Goal: Navigation & Orientation: Understand site structure

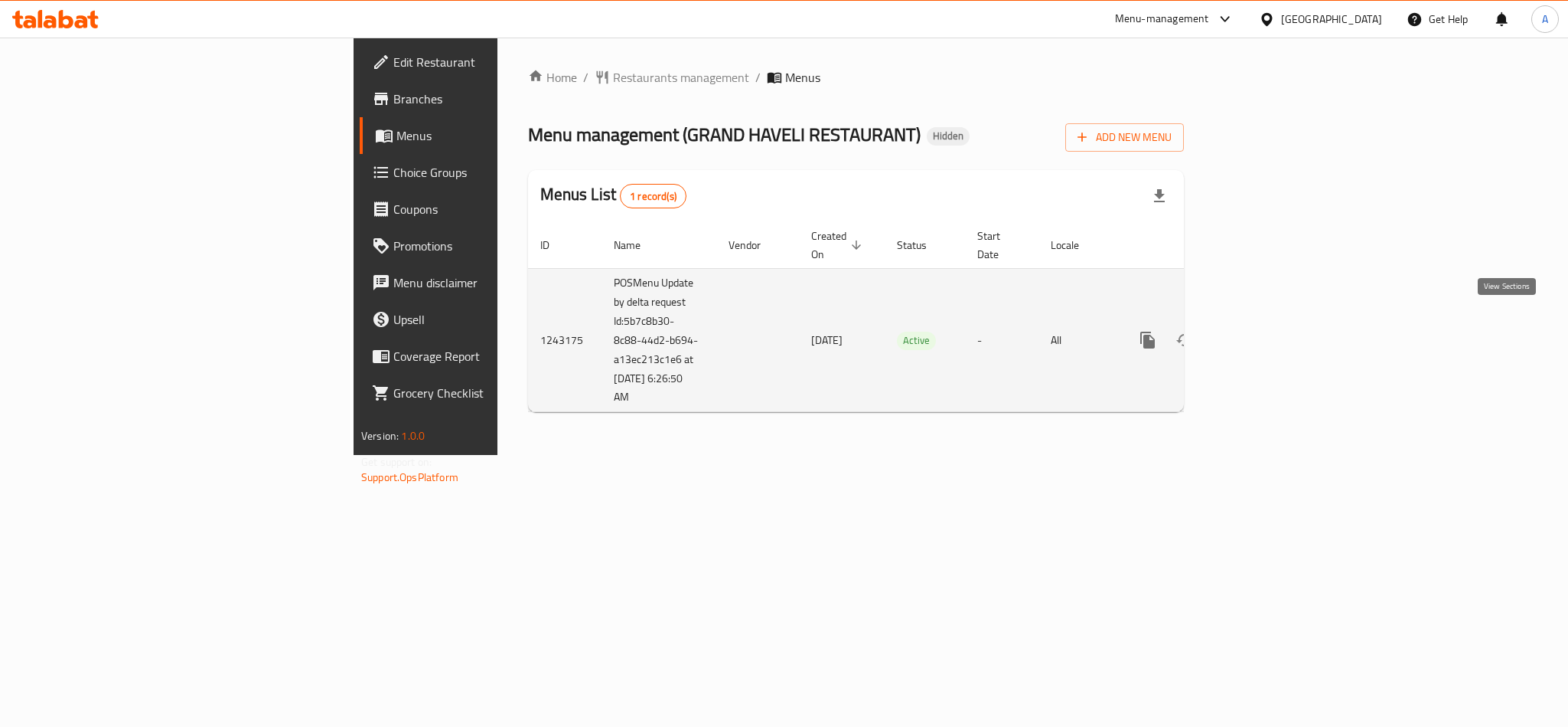
click at [1267, 331] on icon "enhanced table" at bounding box center [1259, 340] width 19 height 19
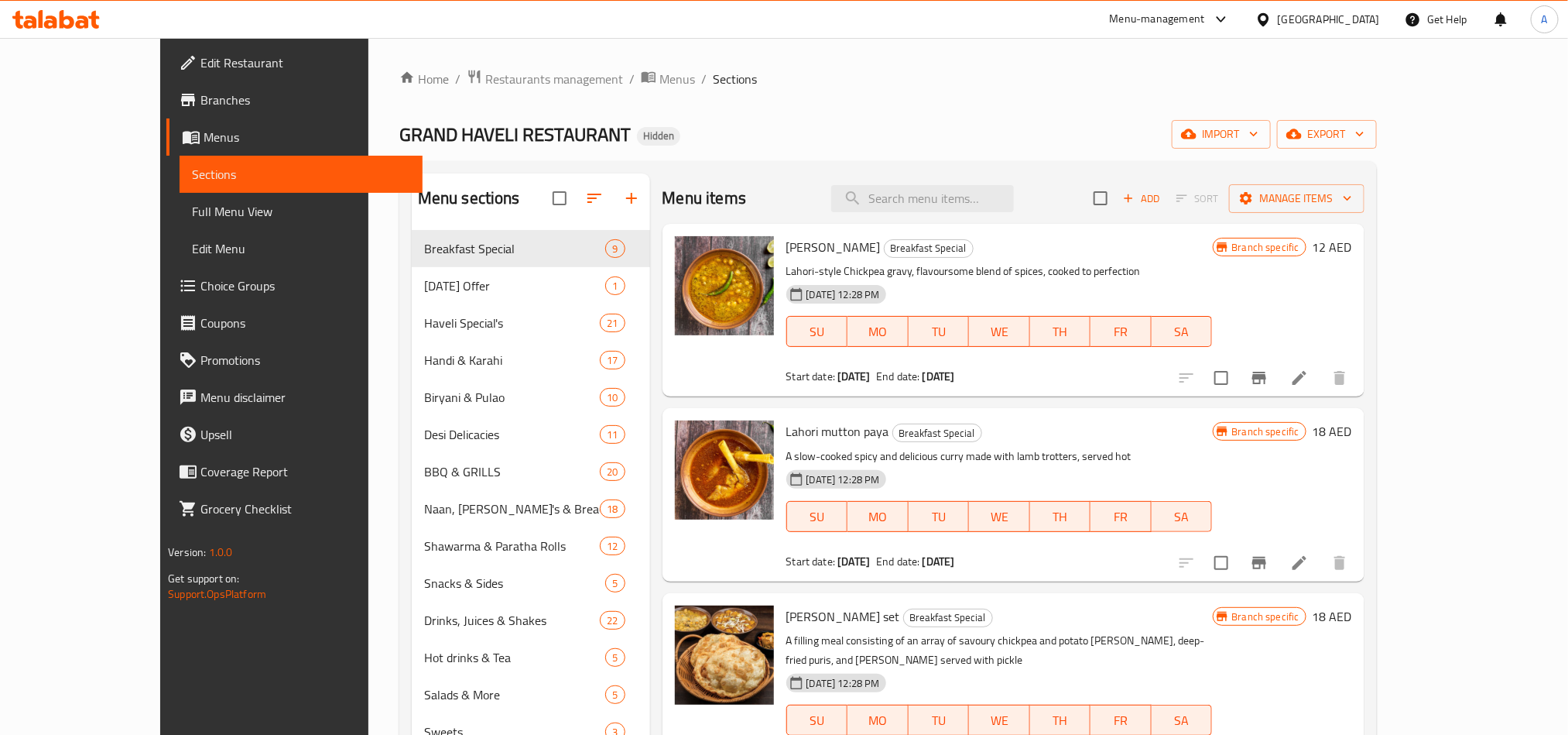
click at [201, 277] on span "Choice Groups" at bounding box center [305, 286] width 209 height 19
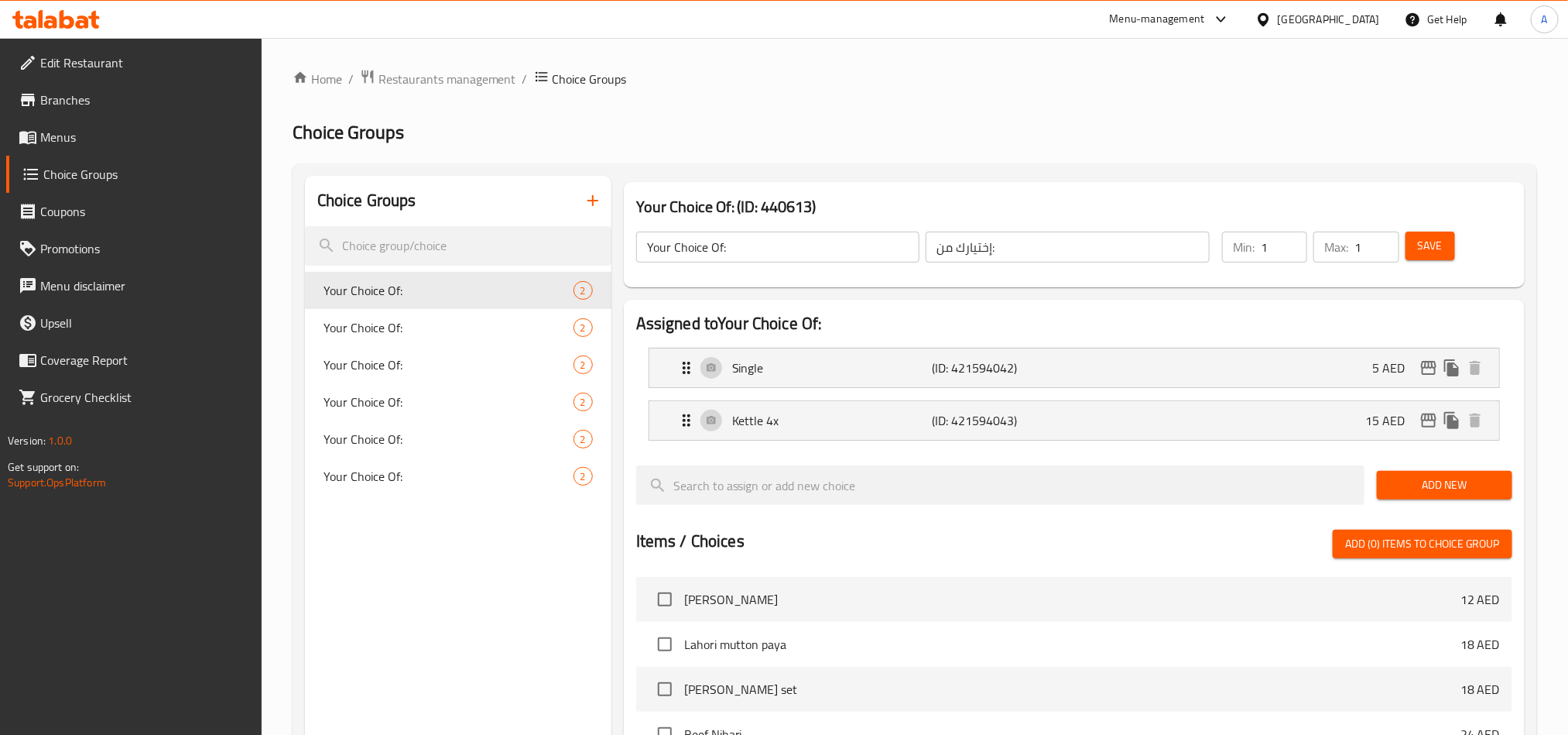
click at [89, 140] on span "Menus" at bounding box center [145, 138] width 209 height 19
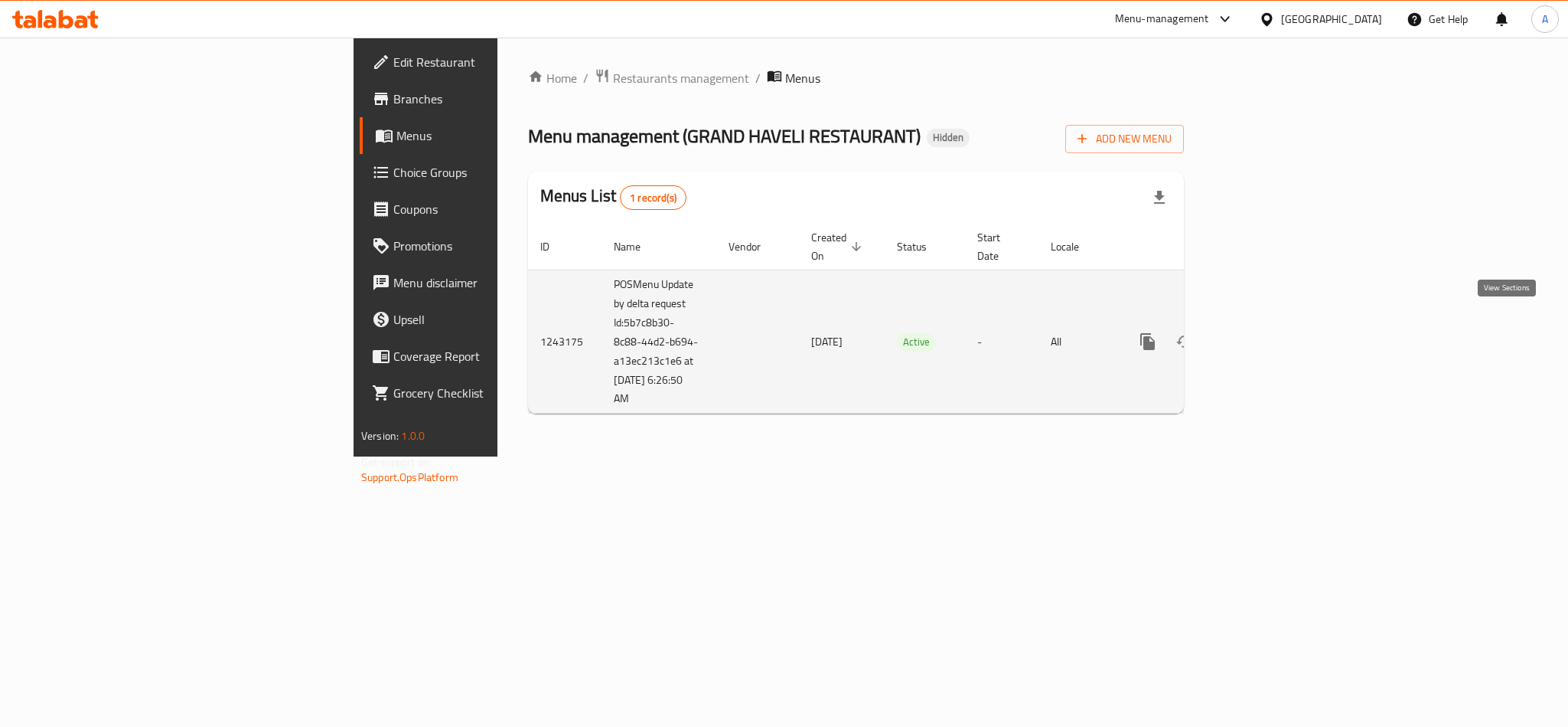
click at [1267, 332] on icon "enhanced table" at bounding box center [1259, 342] width 19 height 19
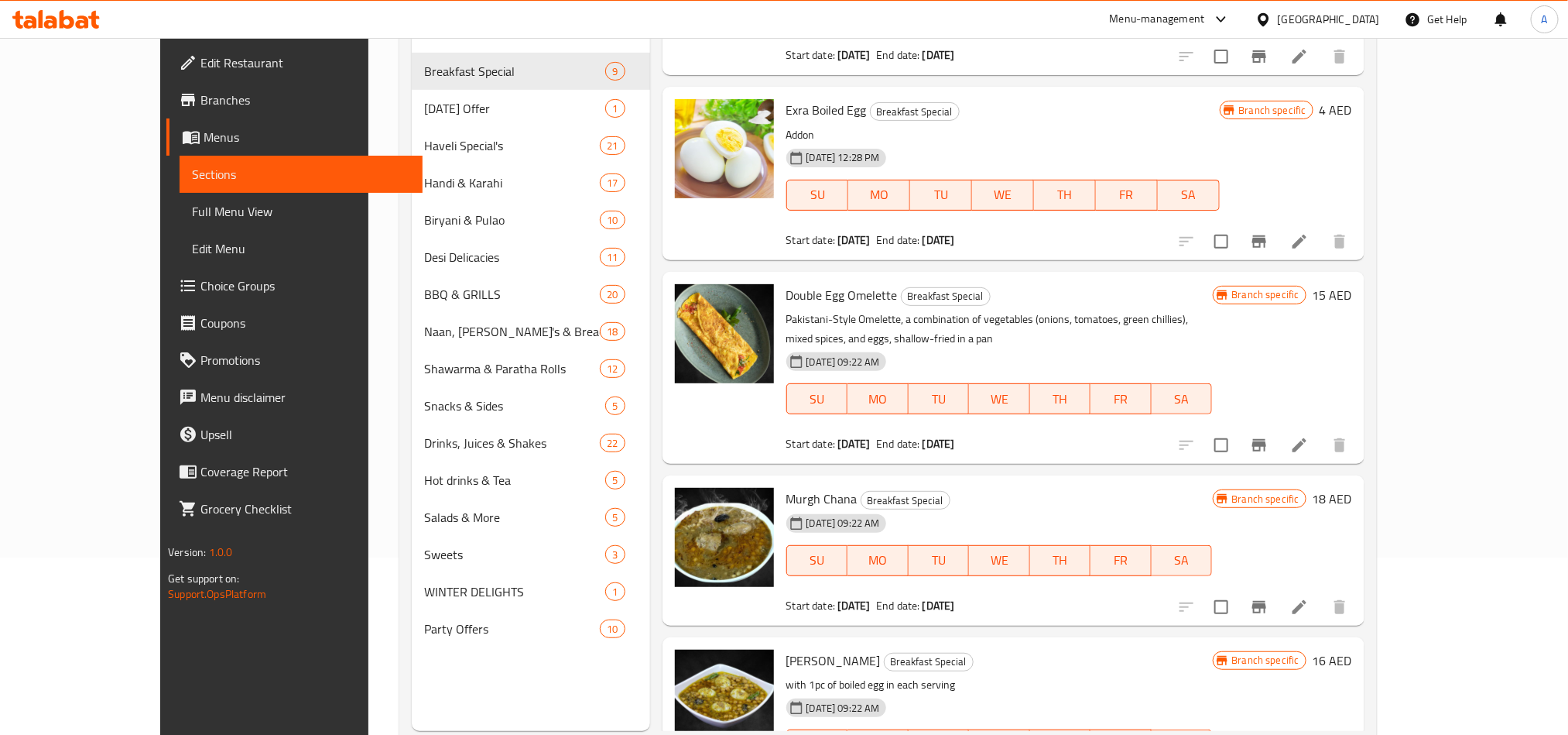
scroll to position [217, 0]
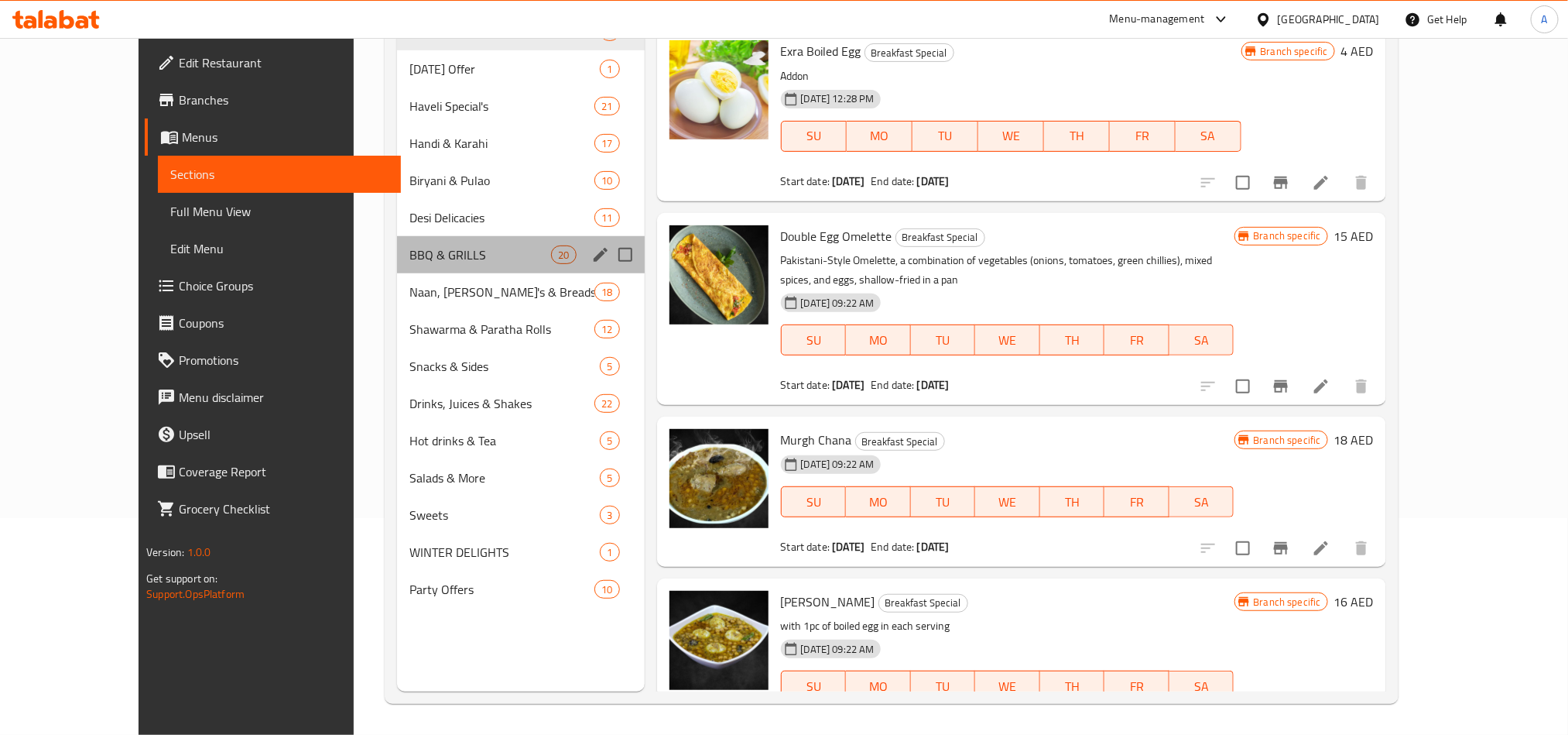
click at [411, 237] on div "BBQ & GRILLS 20" at bounding box center [521, 254] width 246 height 37
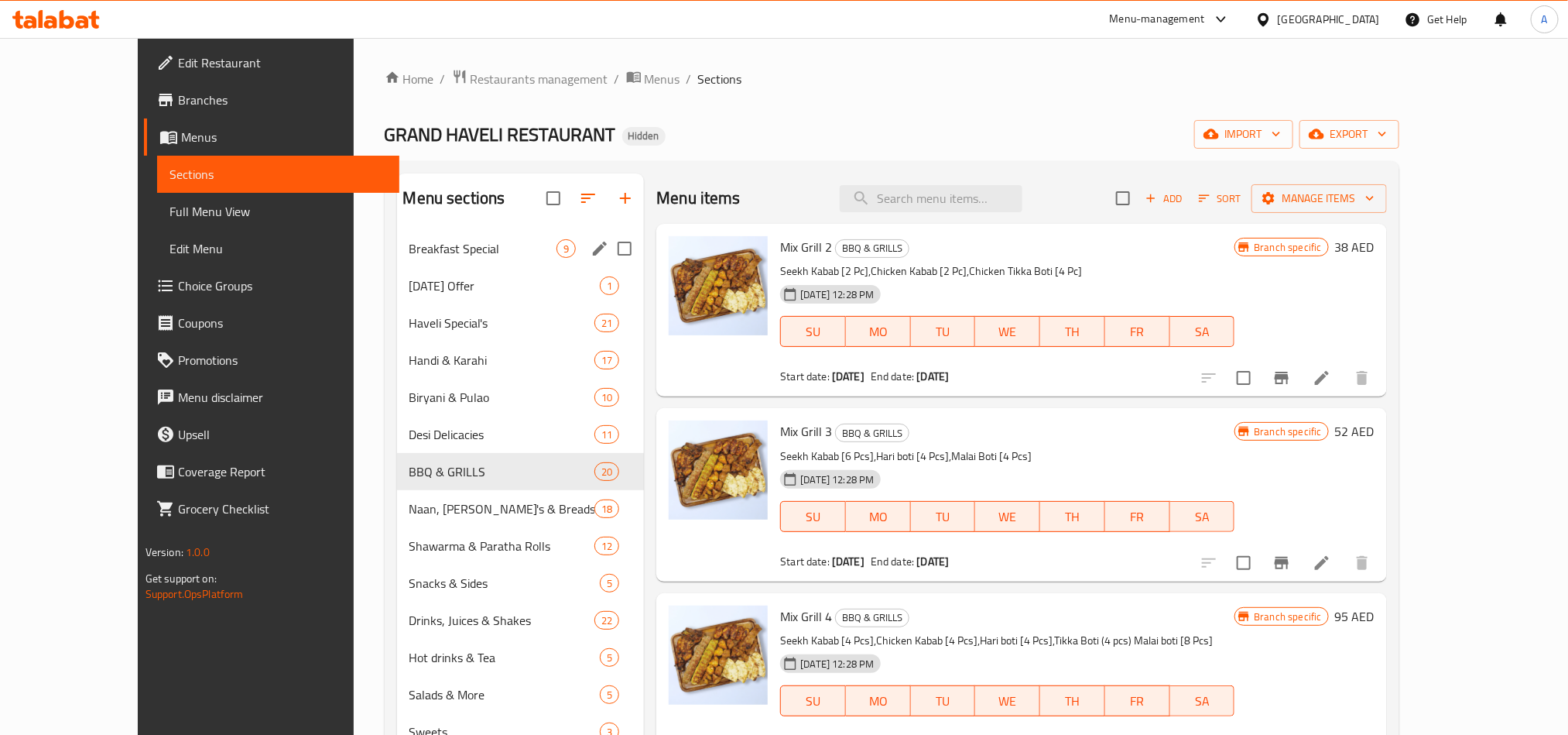
click at [409, 253] on span "Breakfast Special" at bounding box center [483, 249] width 148 height 19
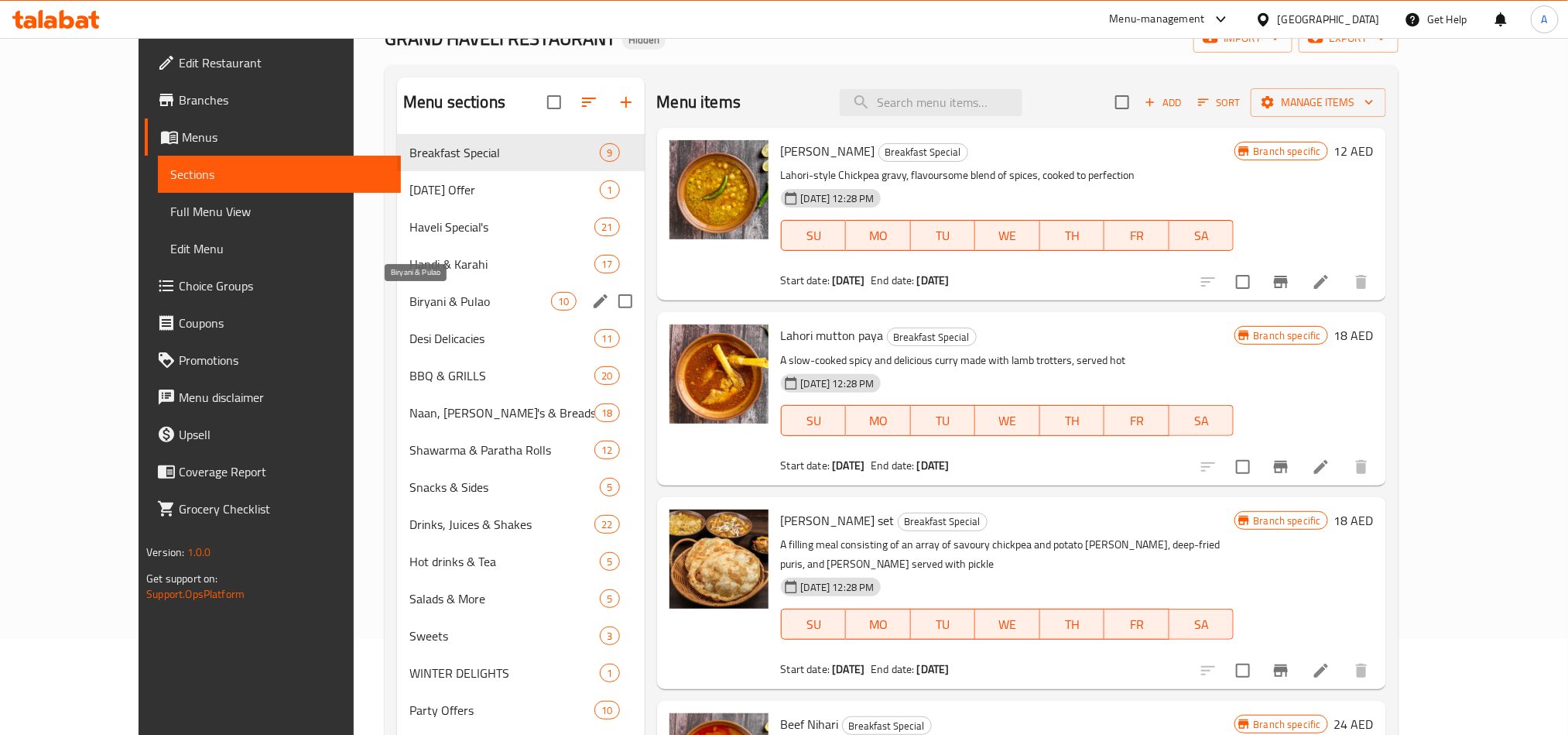
scroll to position [217, 0]
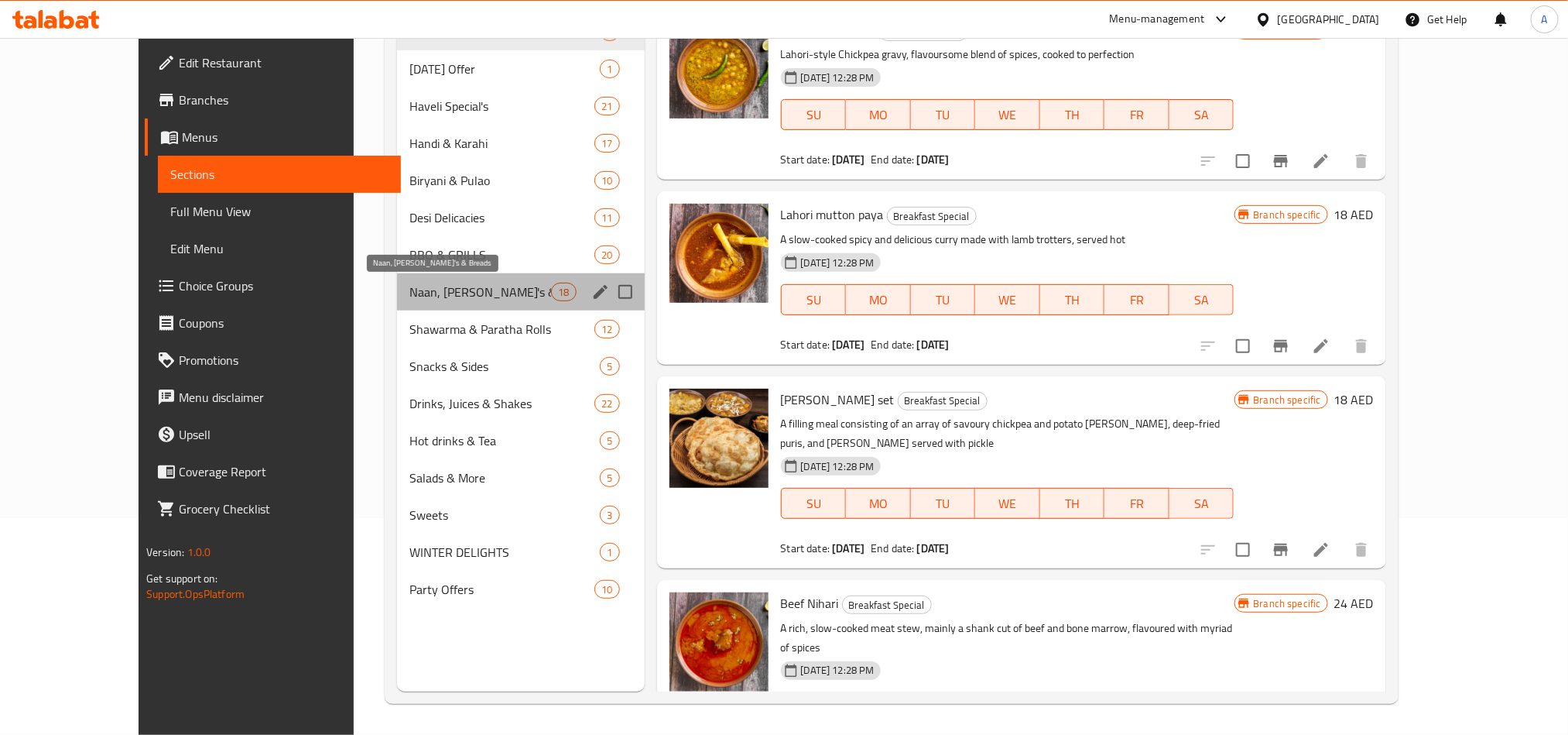
click at [409, 293] on span "Naan, [PERSON_NAME]'s & Breads" at bounding box center [479, 292] width 141 height 19
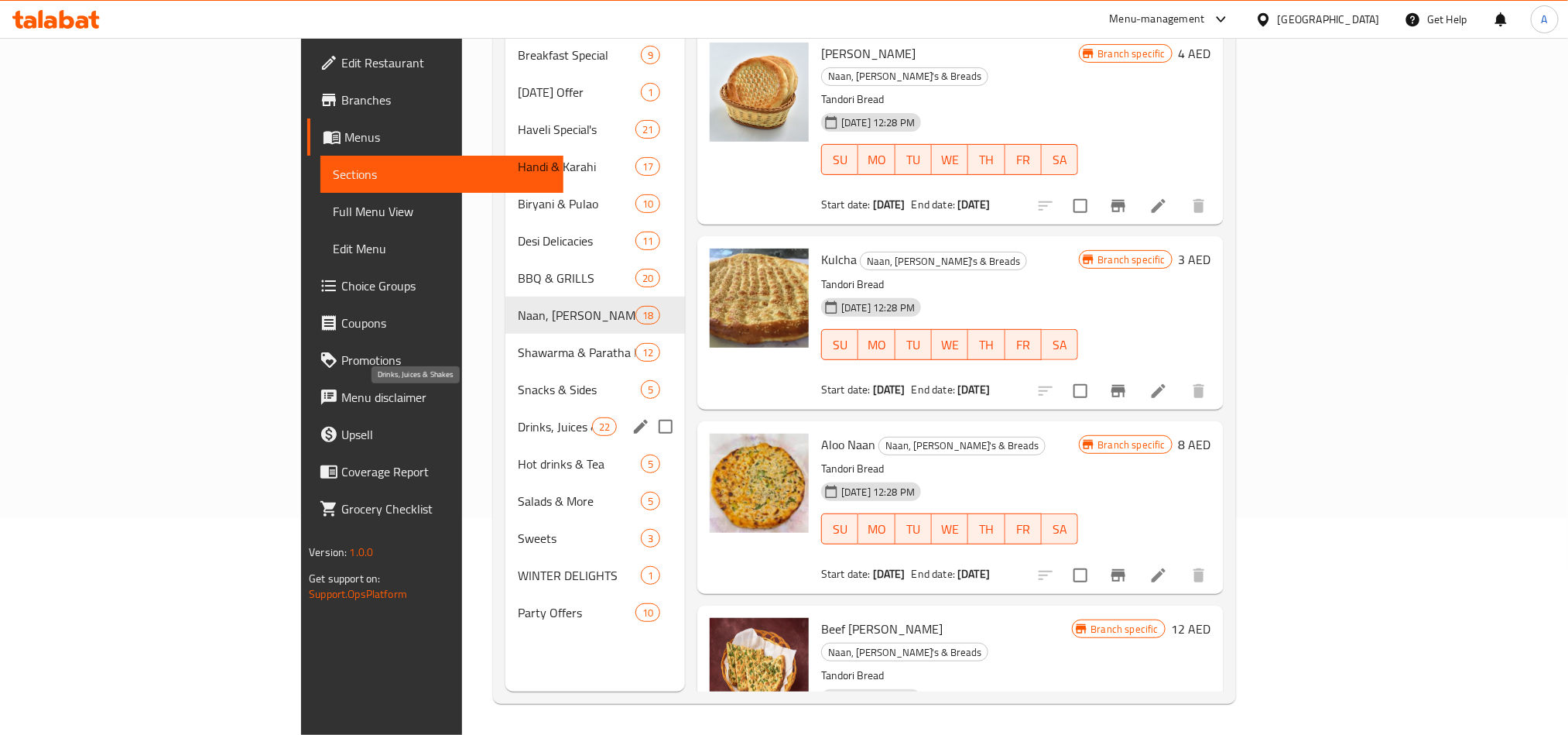
click at [517, 417] on span "Drinks, Juices & Shakes" at bounding box center [555, 427] width 74 height 19
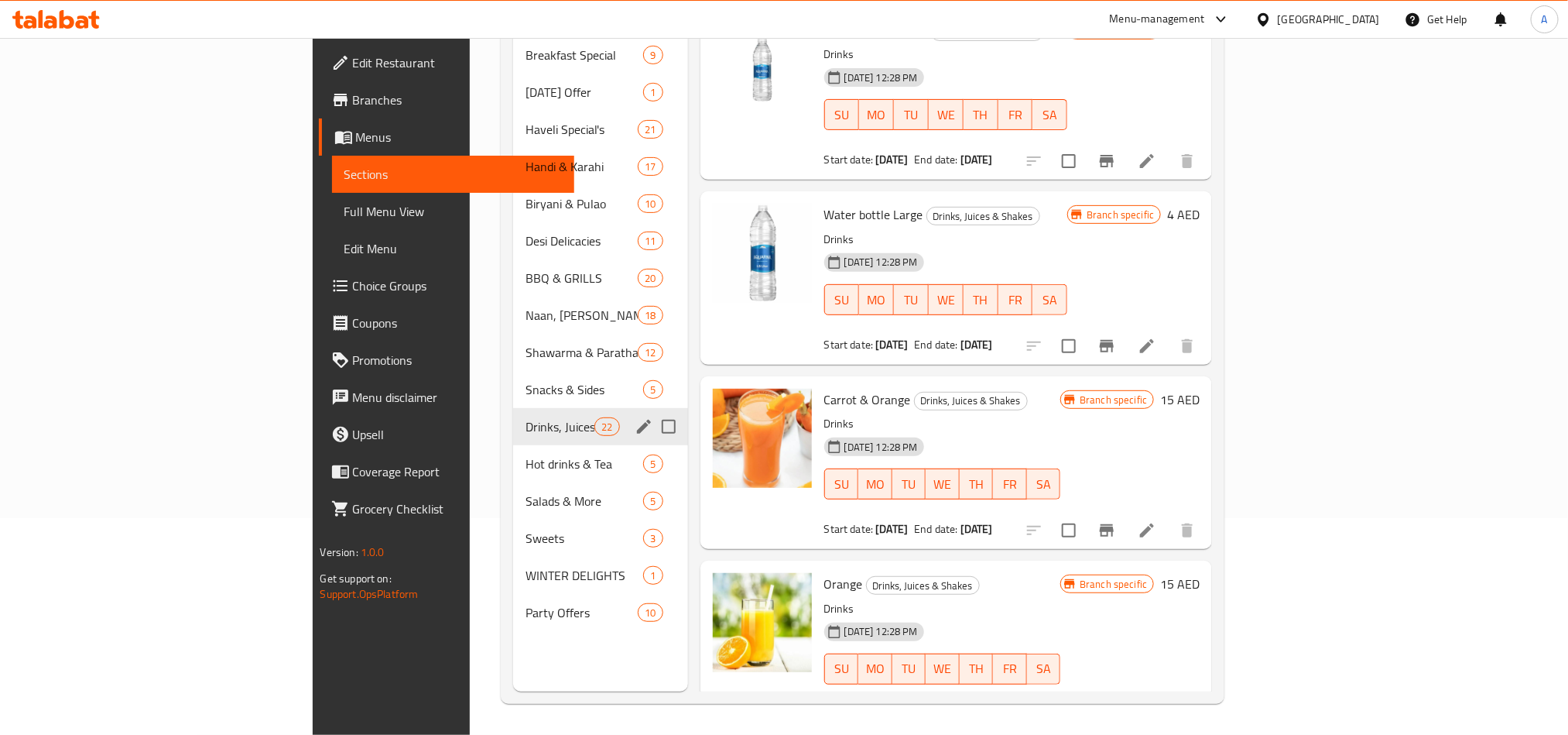
scroll to position [465, 0]
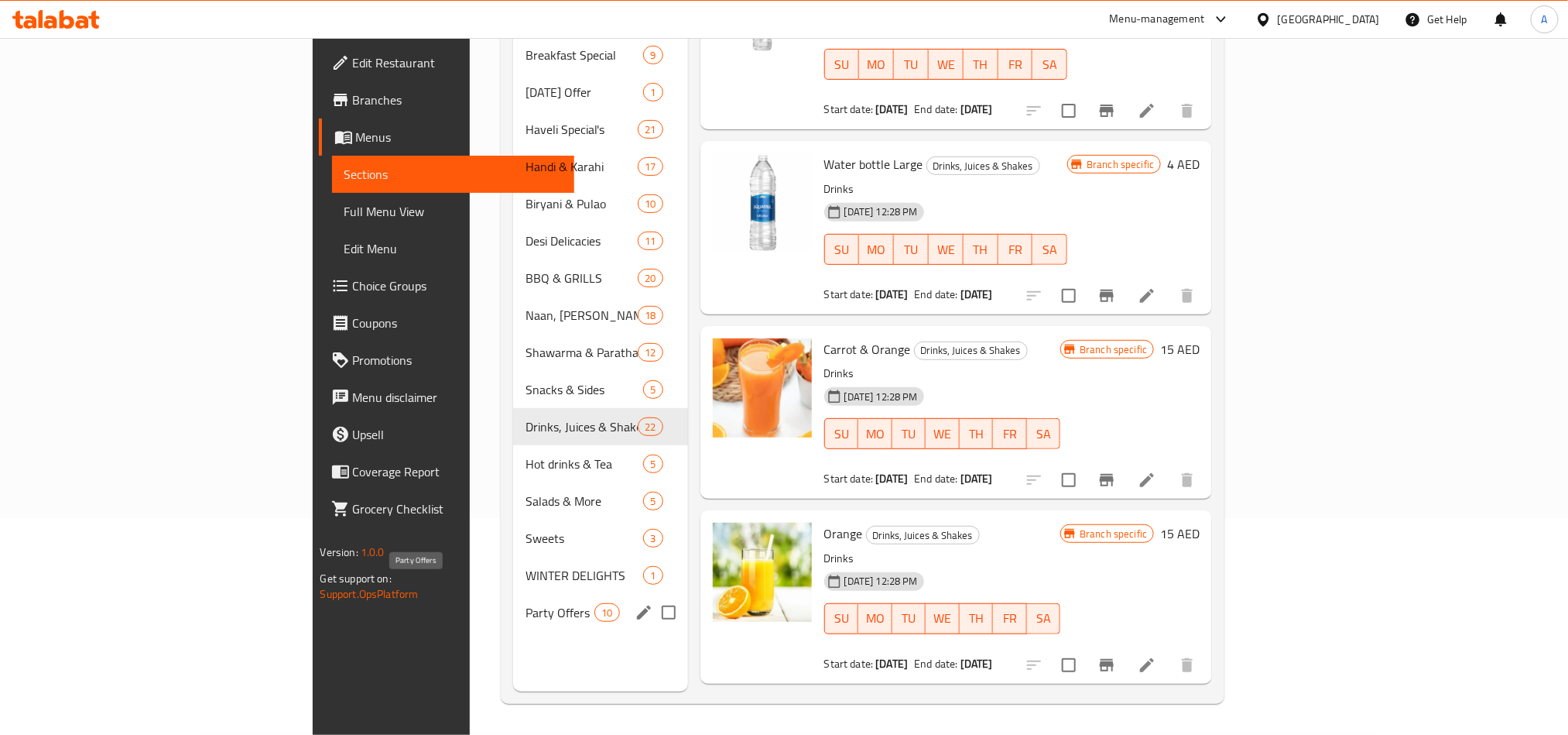
click at [525, 603] on span "Party Offers" at bounding box center [560, 612] width 70 height 19
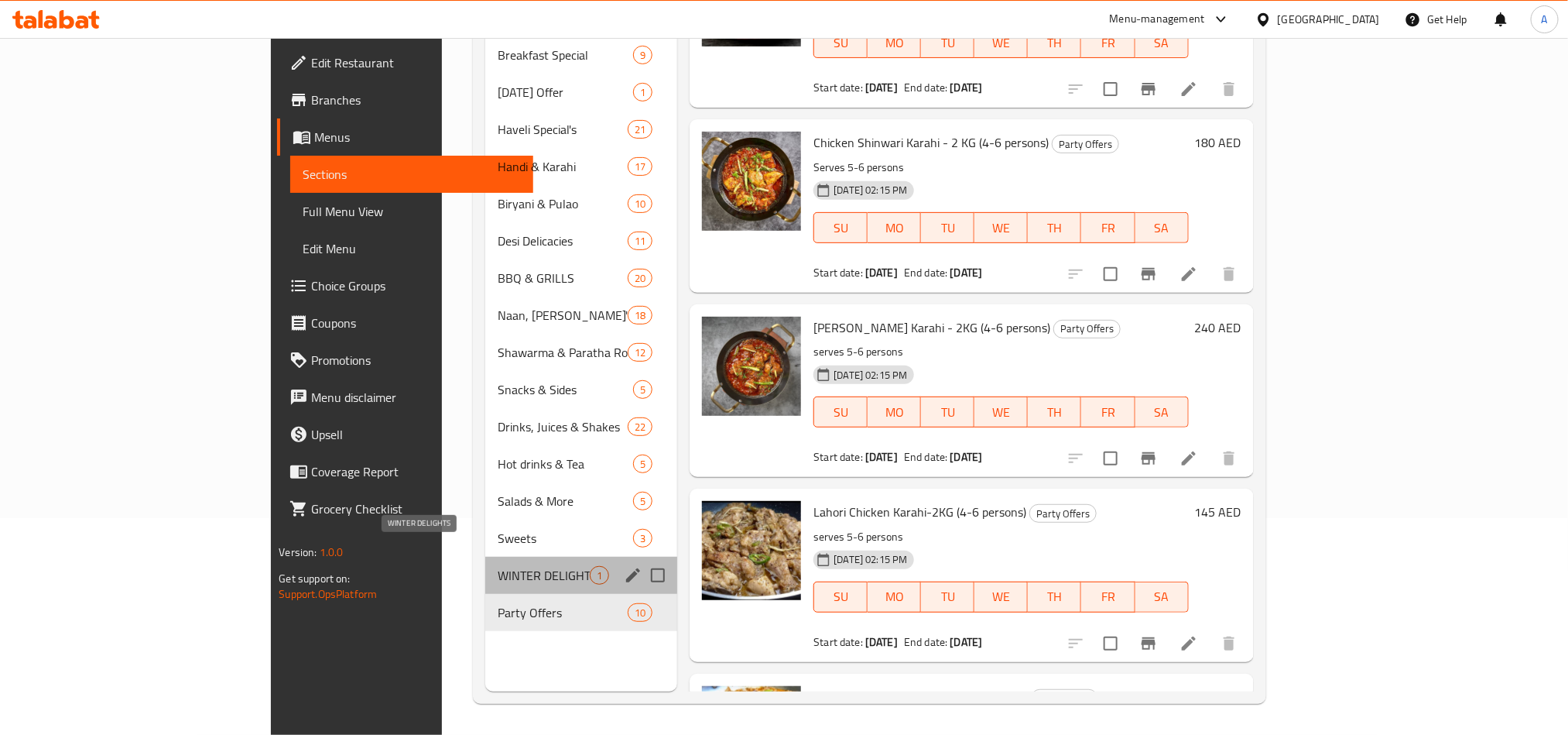
click at [498, 566] on span "WINTER DELIGHTS" at bounding box center [543, 575] width 92 height 19
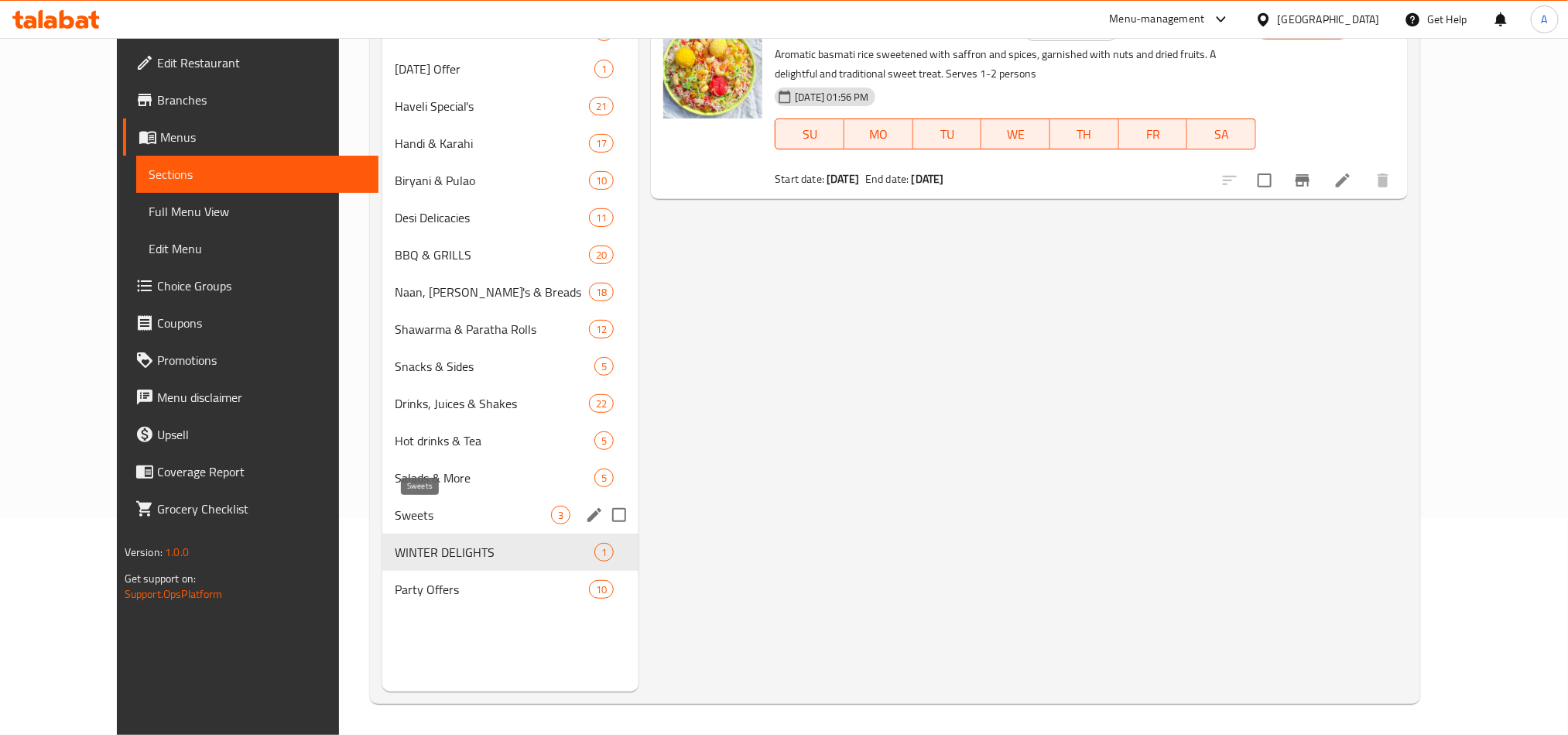
click at [395, 514] on span "Sweets" at bounding box center [473, 515] width 156 height 19
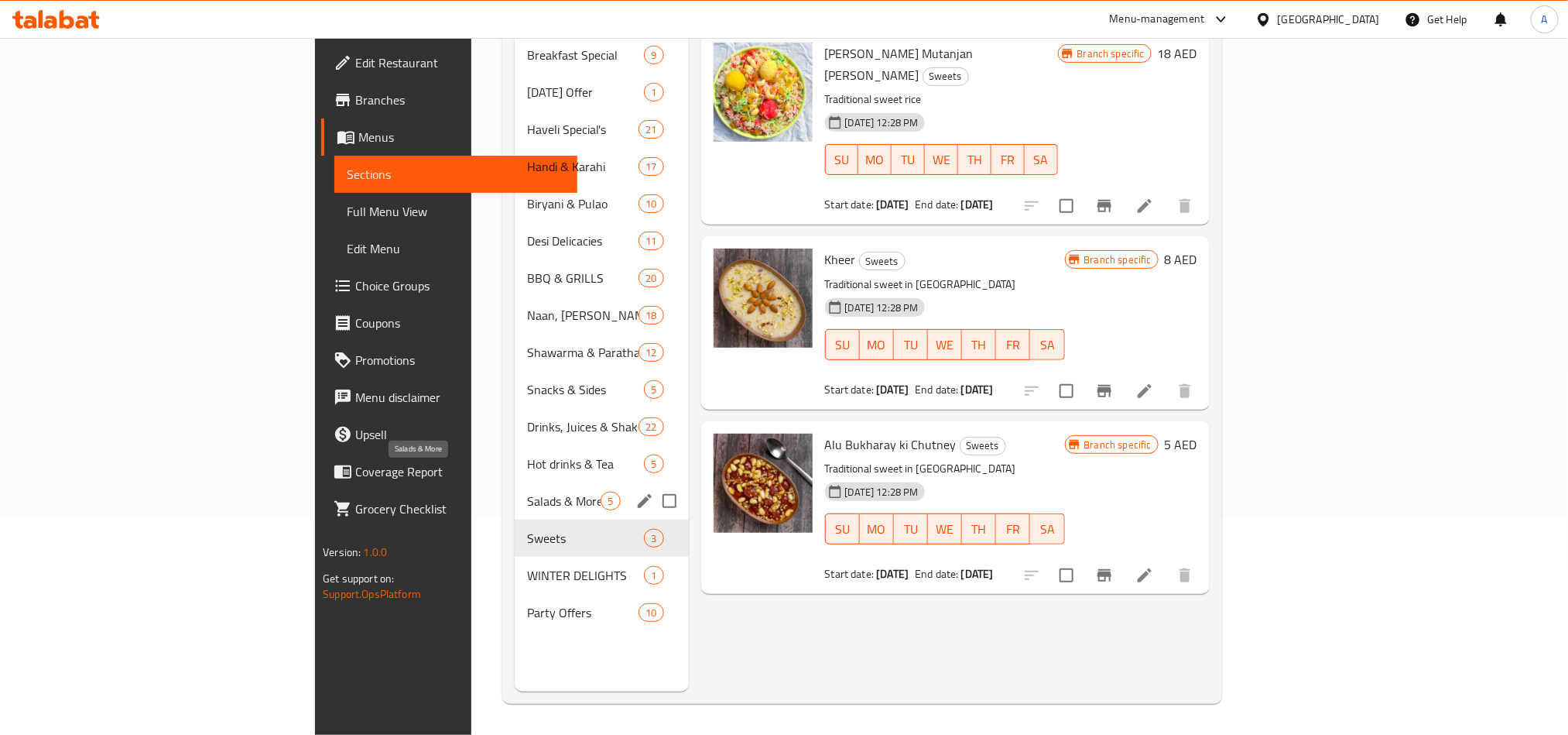
click at [527, 492] on span "Salads & More" at bounding box center [563, 501] width 73 height 19
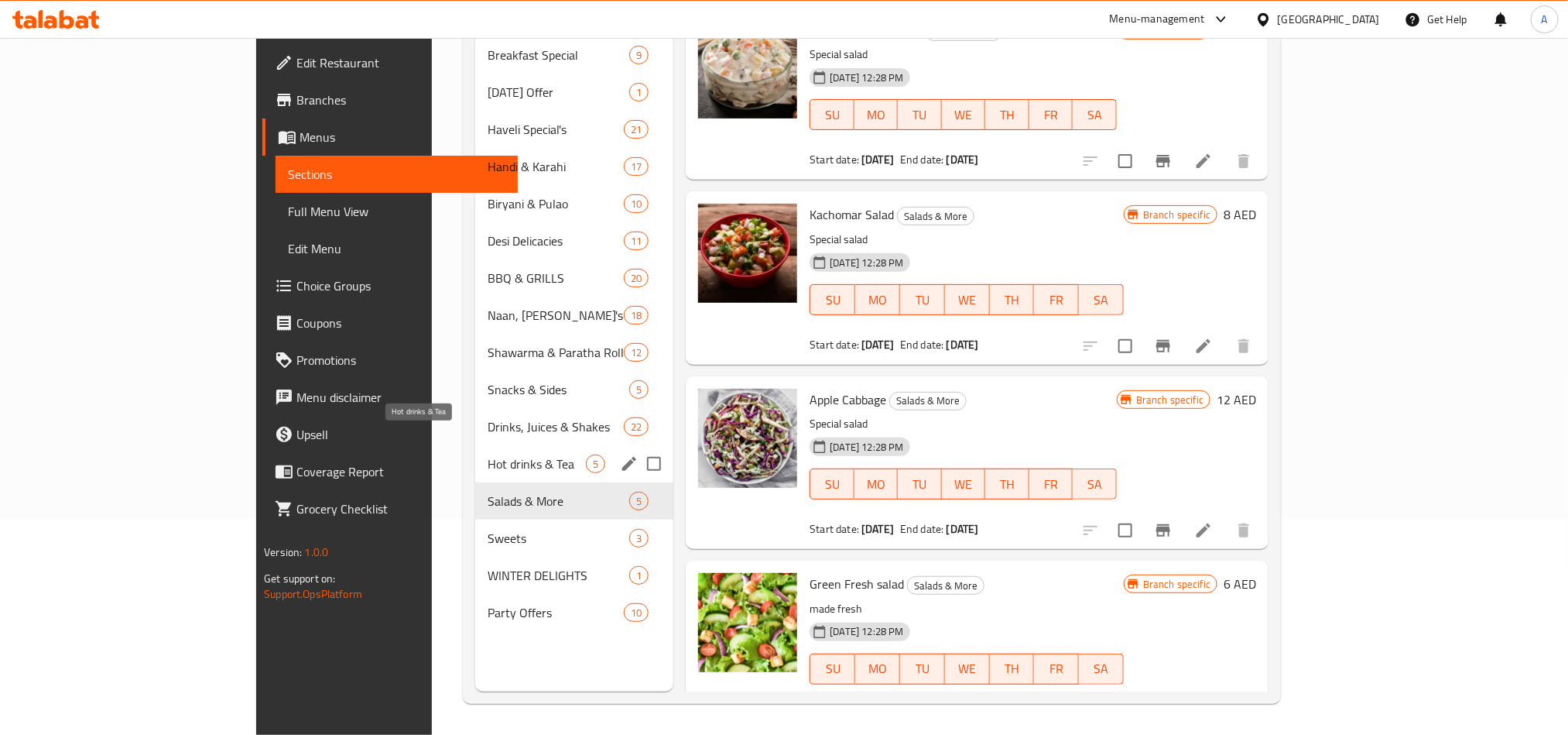
click at [487, 454] on span "Hot drinks & Tea" at bounding box center [536, 464] width 98 height 19
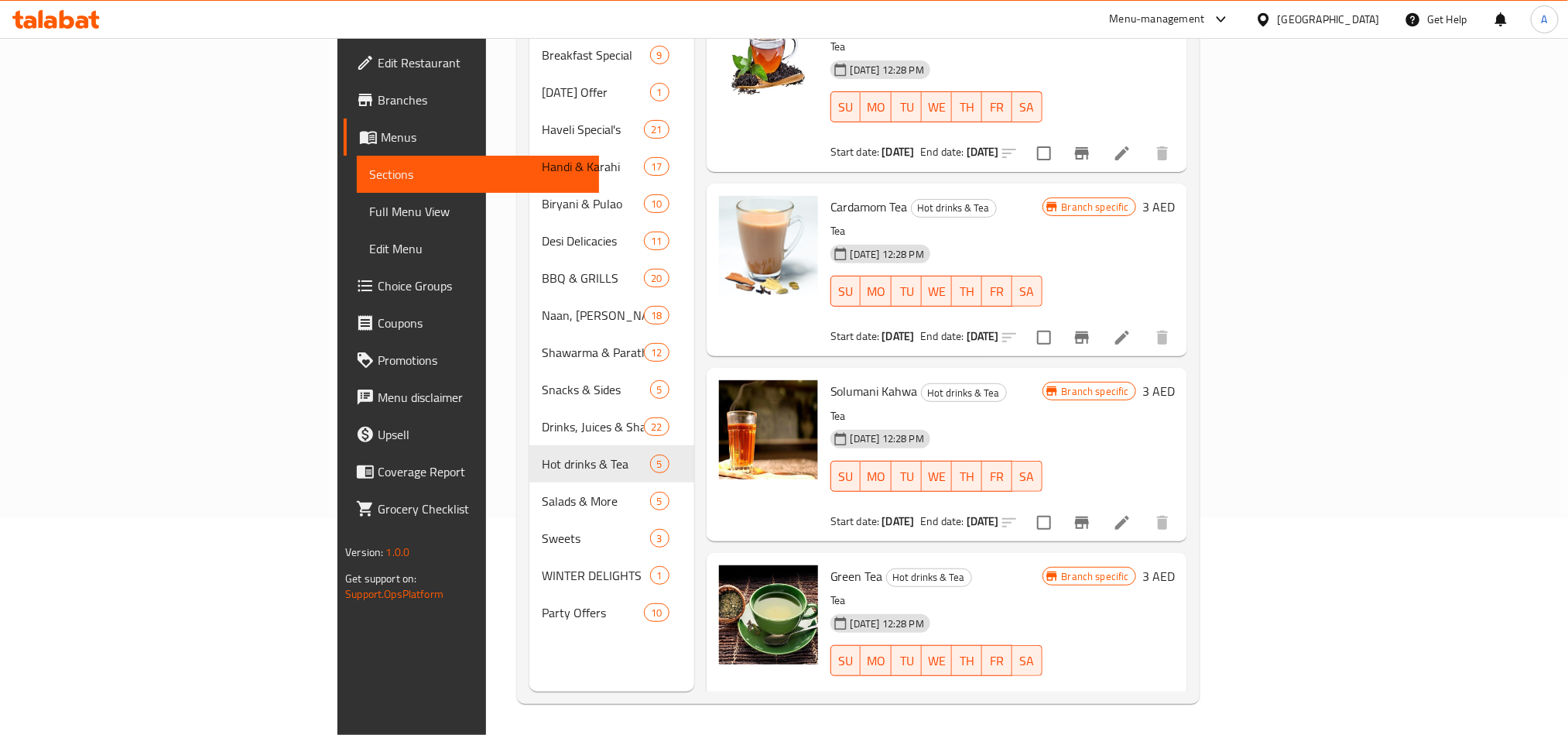
scroll to position [226, 0]
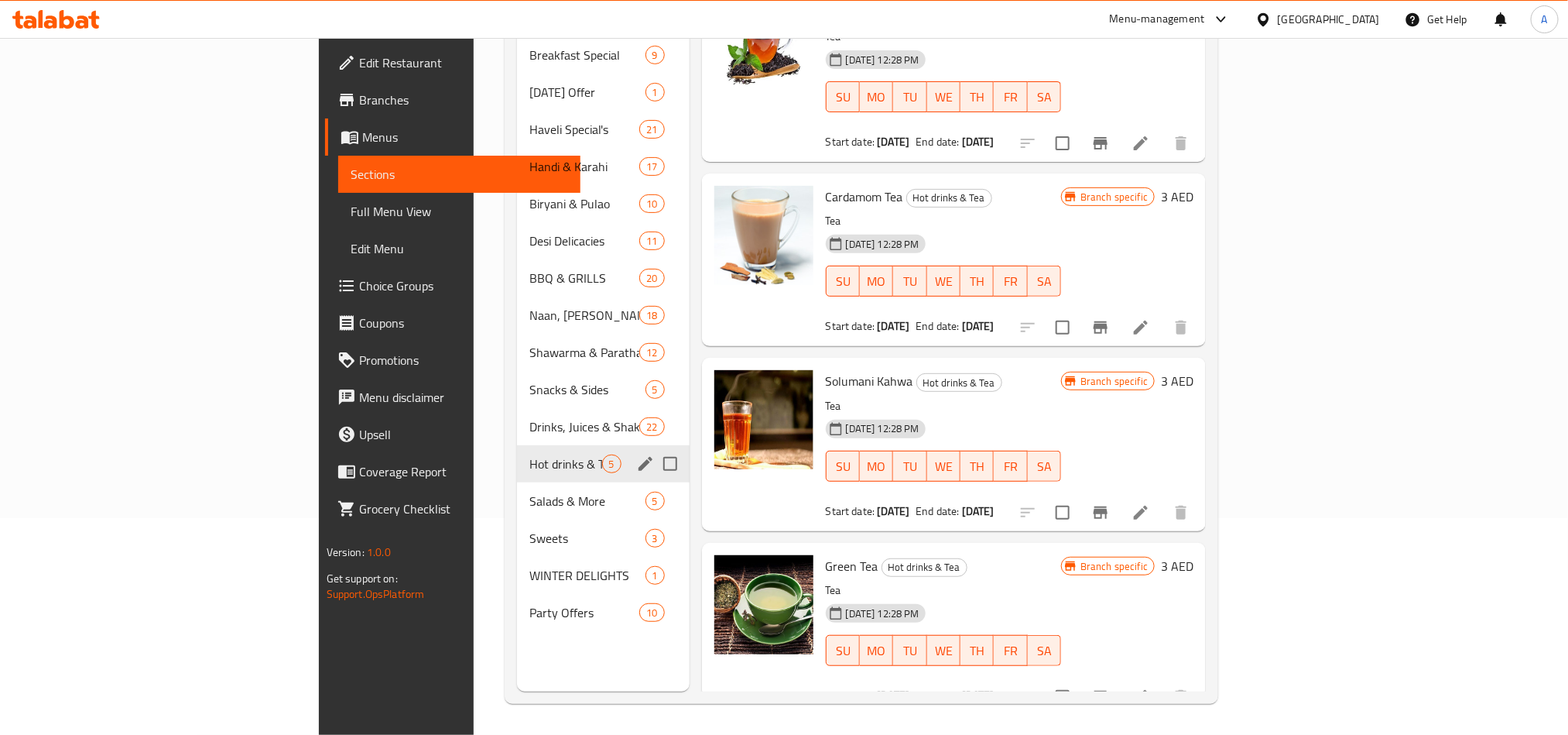
click at [529, 417] on span "Drinks, Juices & Shakes" at bounding box center [584, 427] width 110 height 19
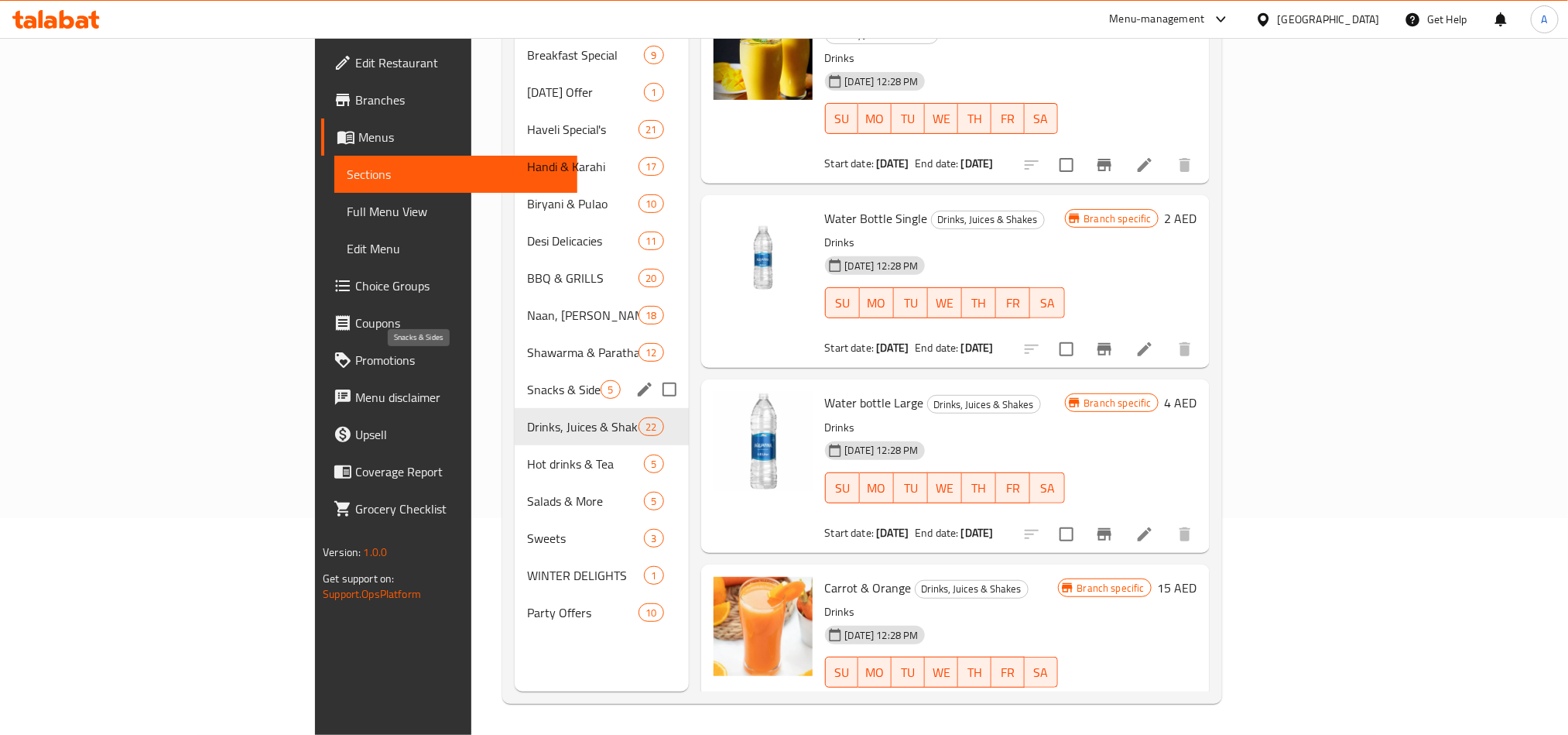
click at [527, 380] on span "Snacks & Sides" at bounding box center [563, 390] width 73 height 19
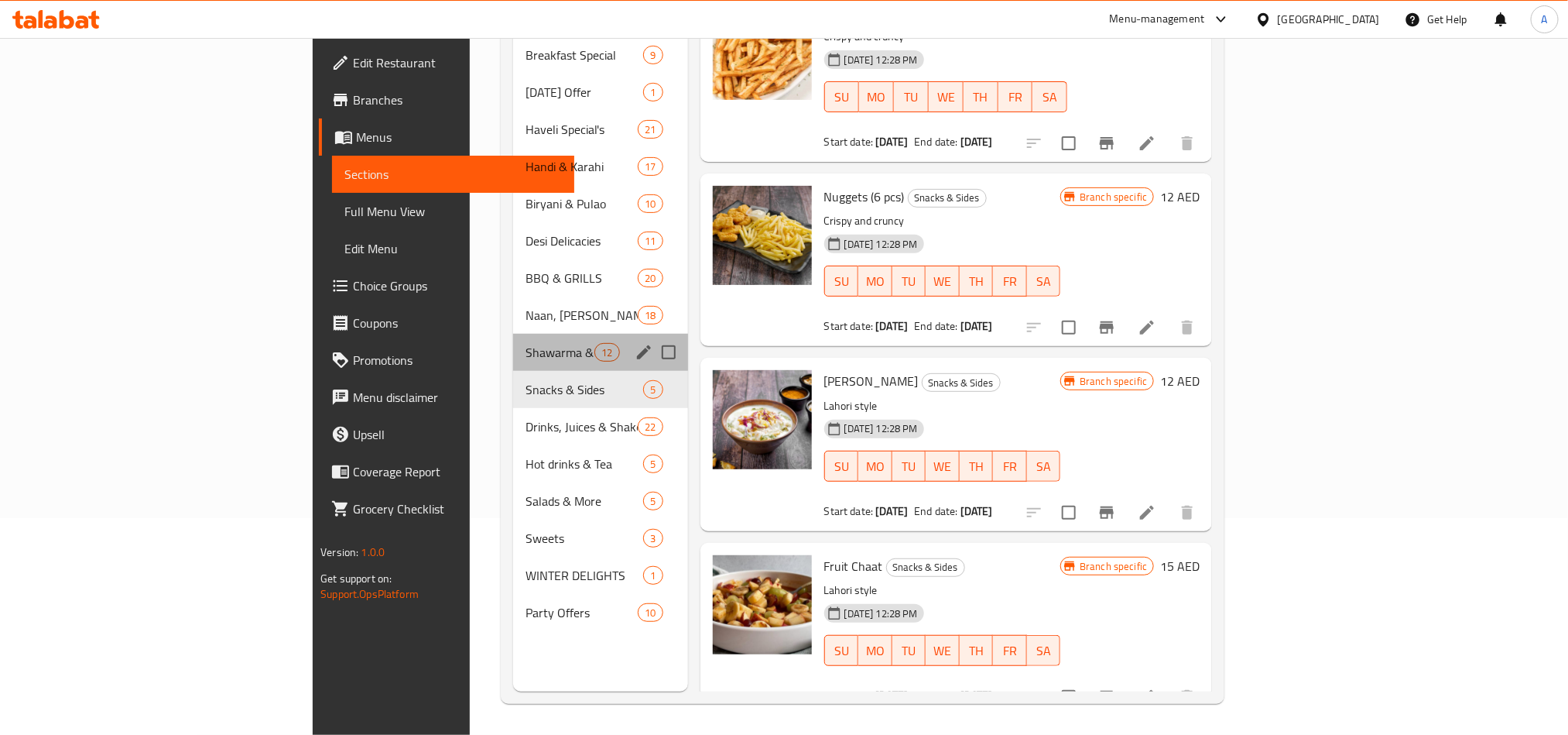
click at [513, 334] on div "Shawarma & Paratha Rolls 12" at bounding box center [600, 352] width 175 height 37
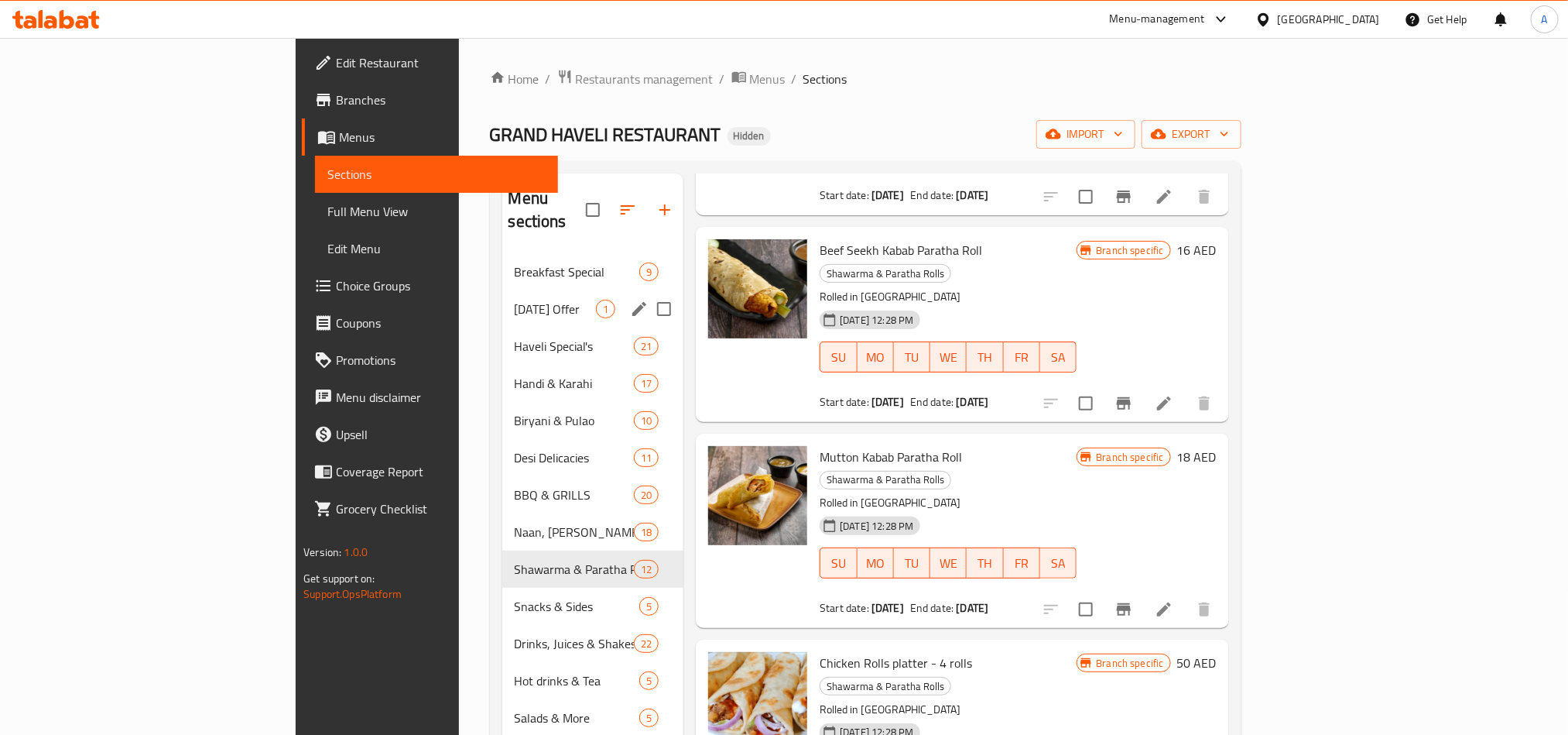
click at [502, 290] on div "[DATE] Offer 1" at bounding box center [593, 308] width 182 height 37
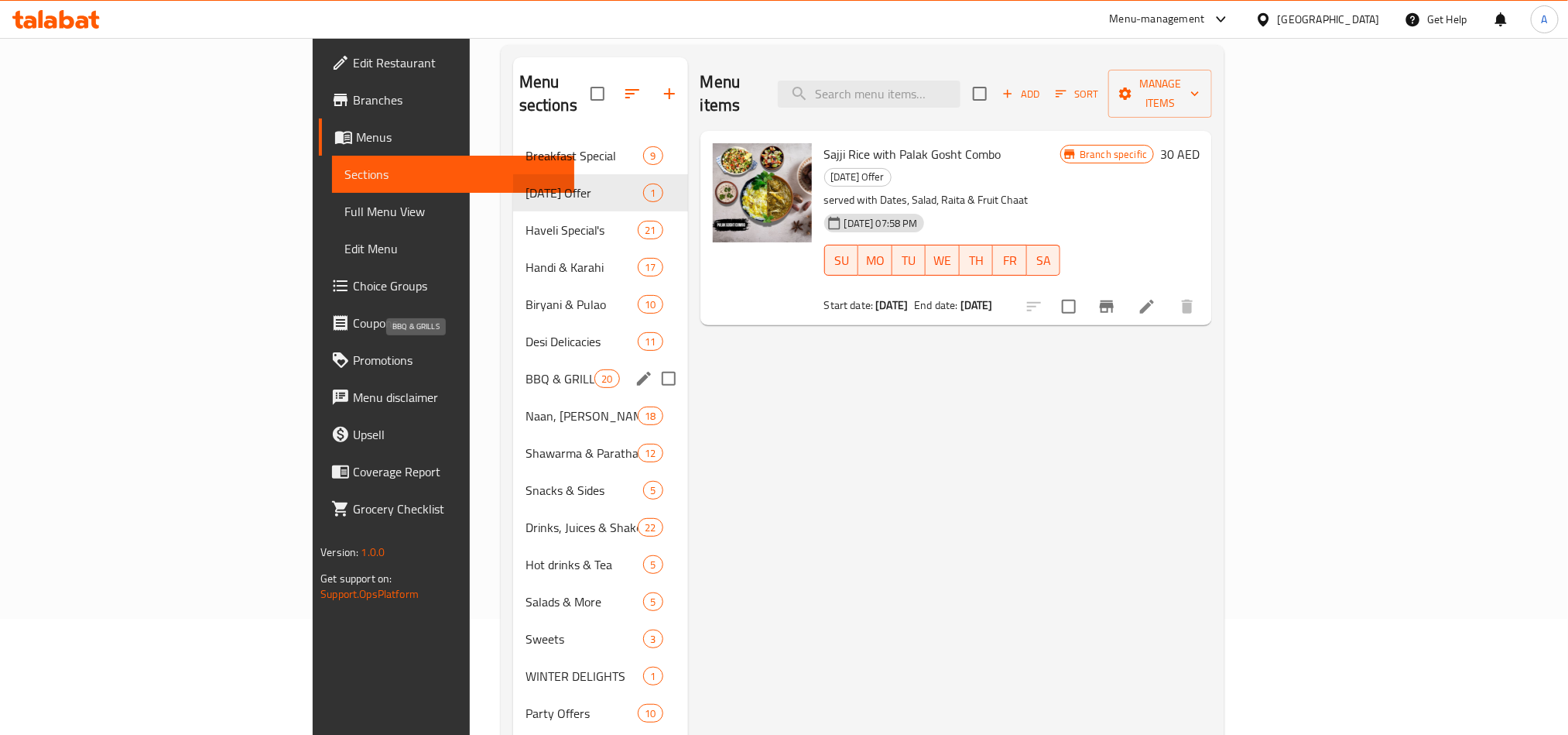
click at [513, 398] on div "Naan, [PERSON_NAME]'s & Breads 18" at bounding box center [600, 416] width 175 height 37
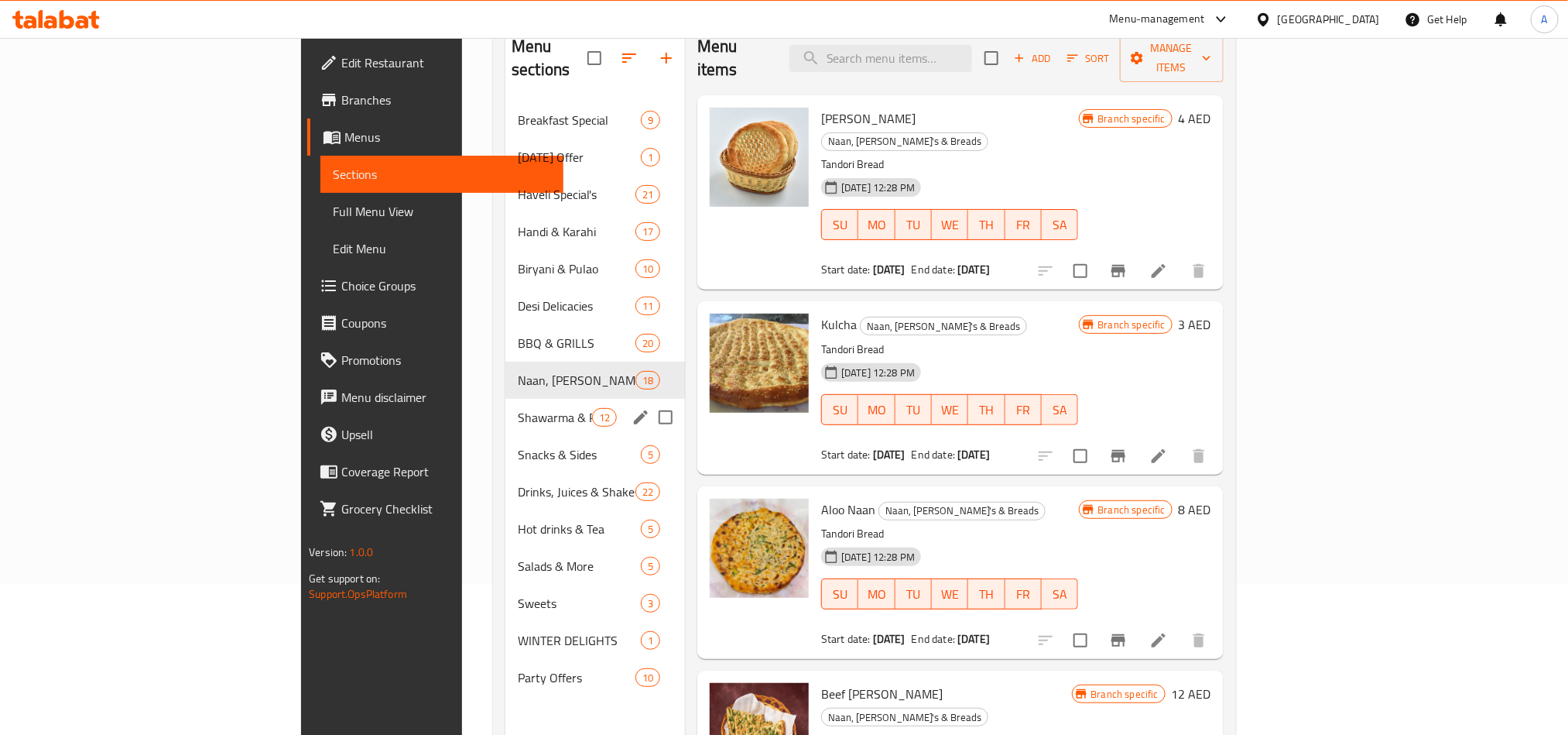
scroll to position [217, 0]
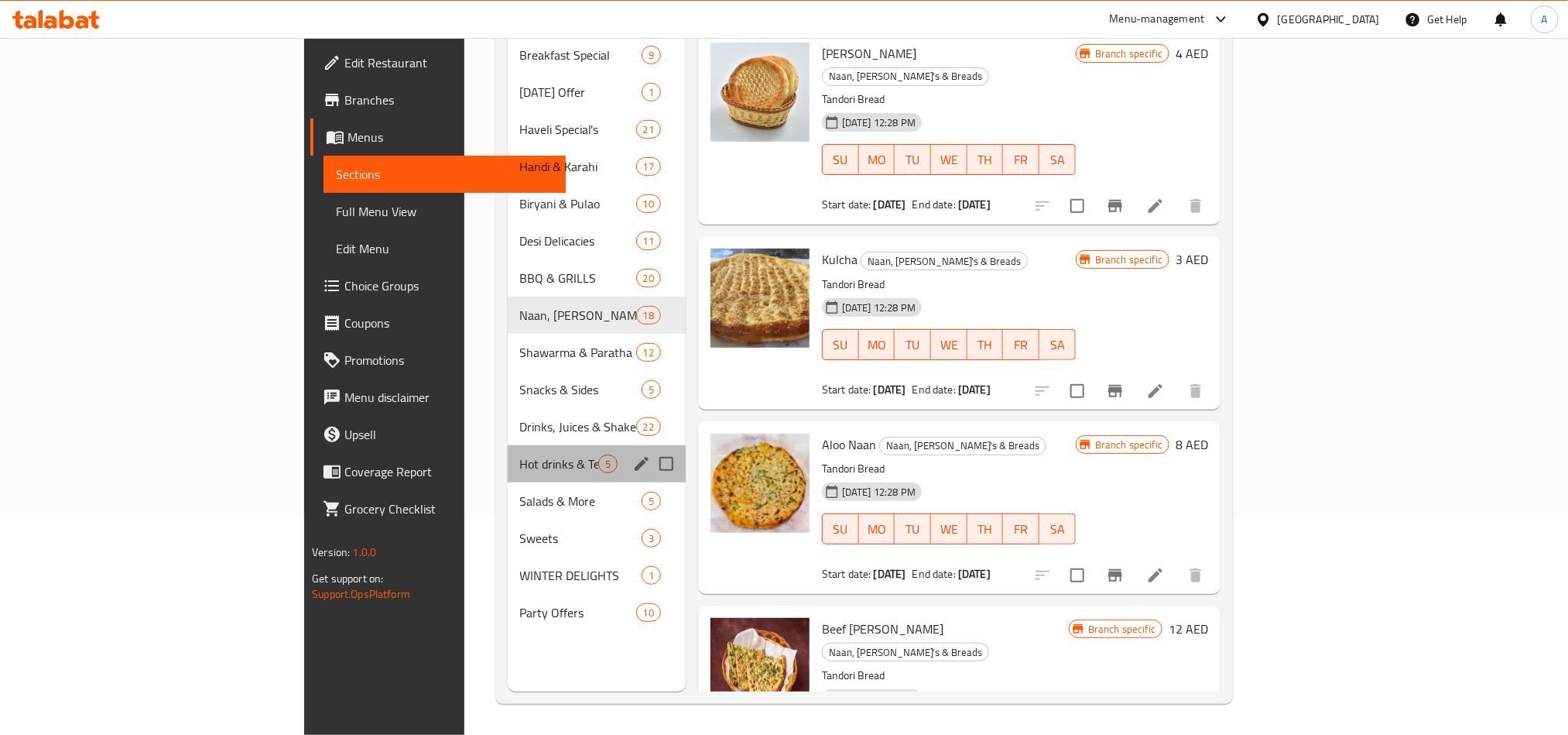
click at [508, 451] on div "Hot drinks & Tea 5" at bounding box center [596, 463] width 178 height 37
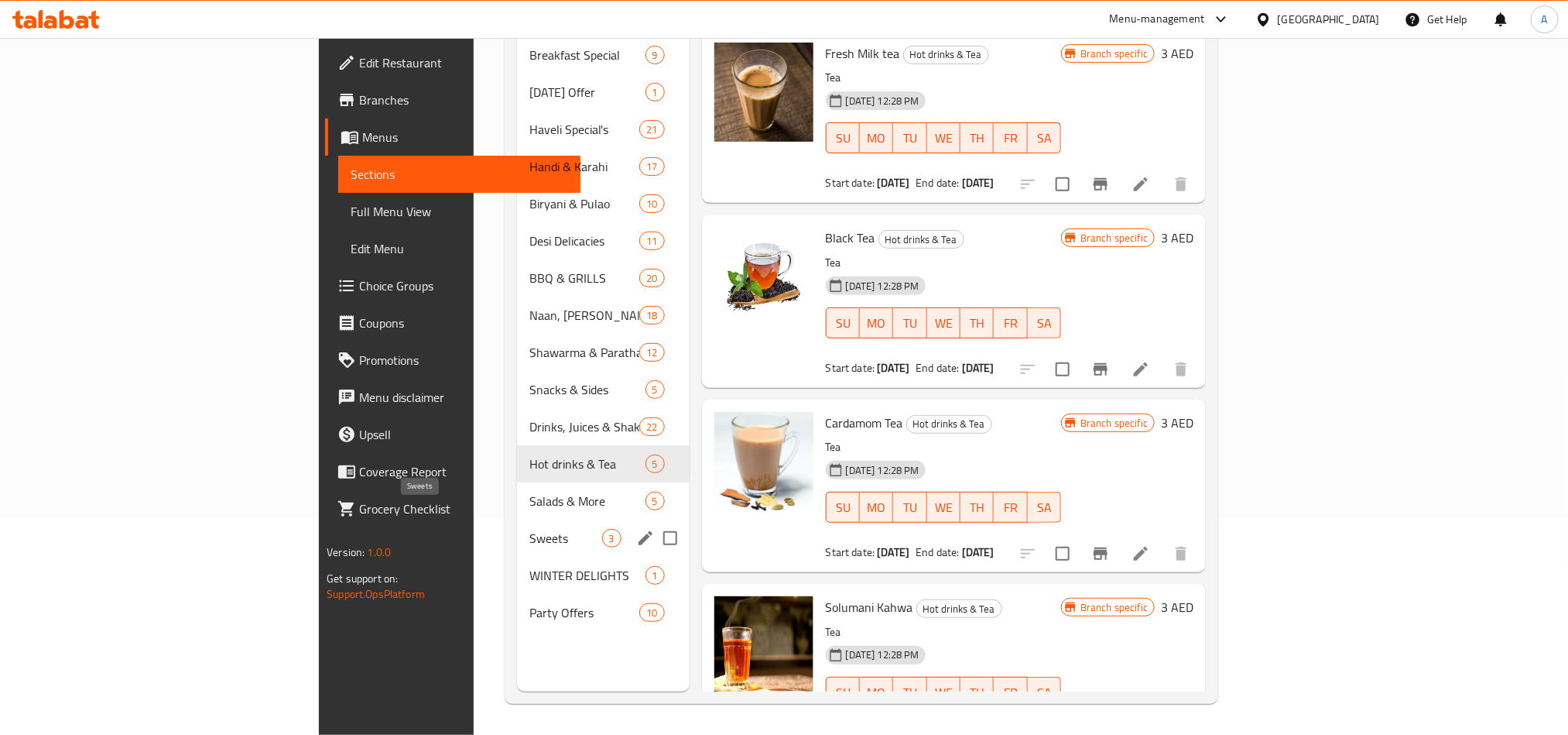
click at [529, 529] on span "Sweets" at bounding box center [565, 538] width 72 height 19
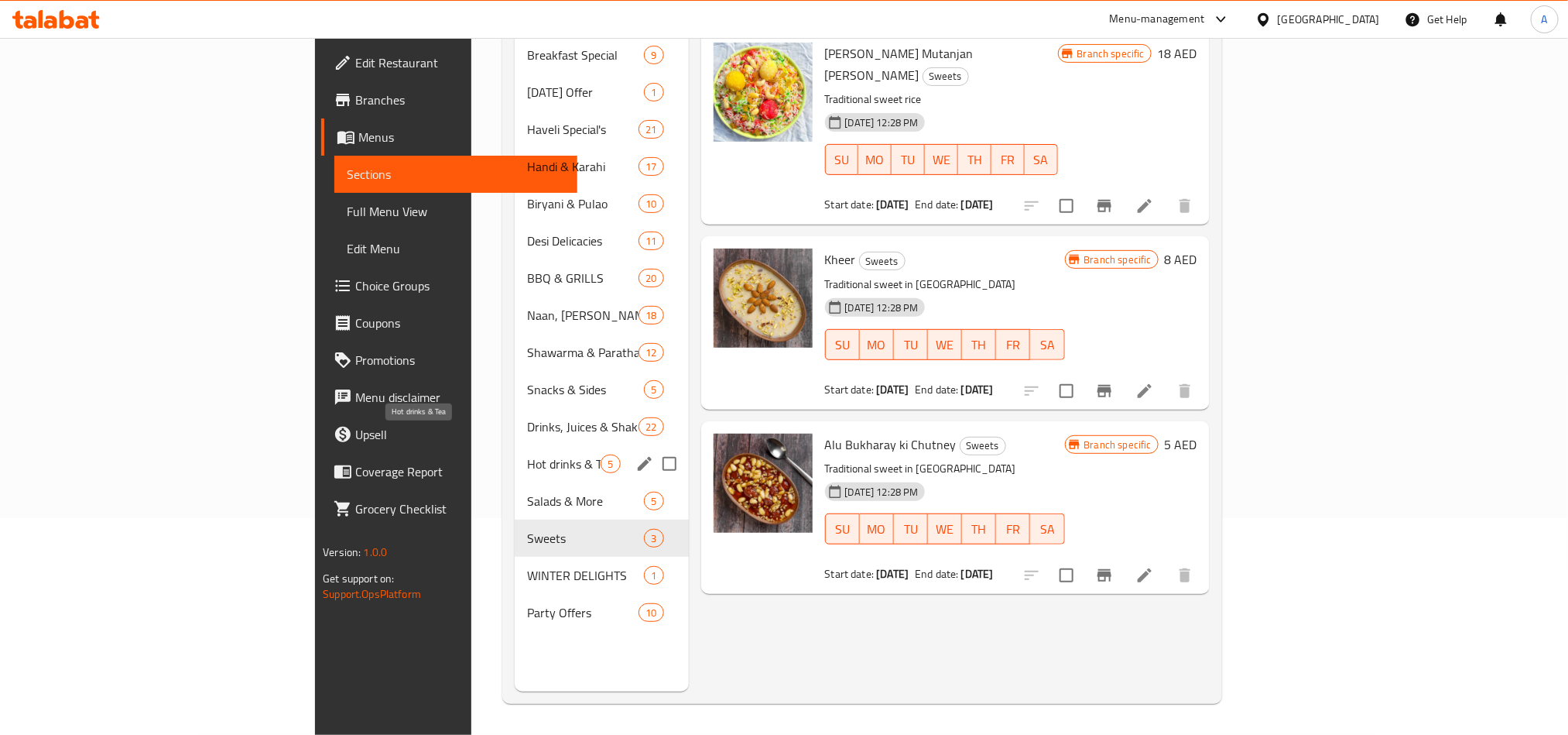
click at [514, 416] on div "Drinks, Juices & Shakes 22" at bounding box center [600, 426] width 173 height 37
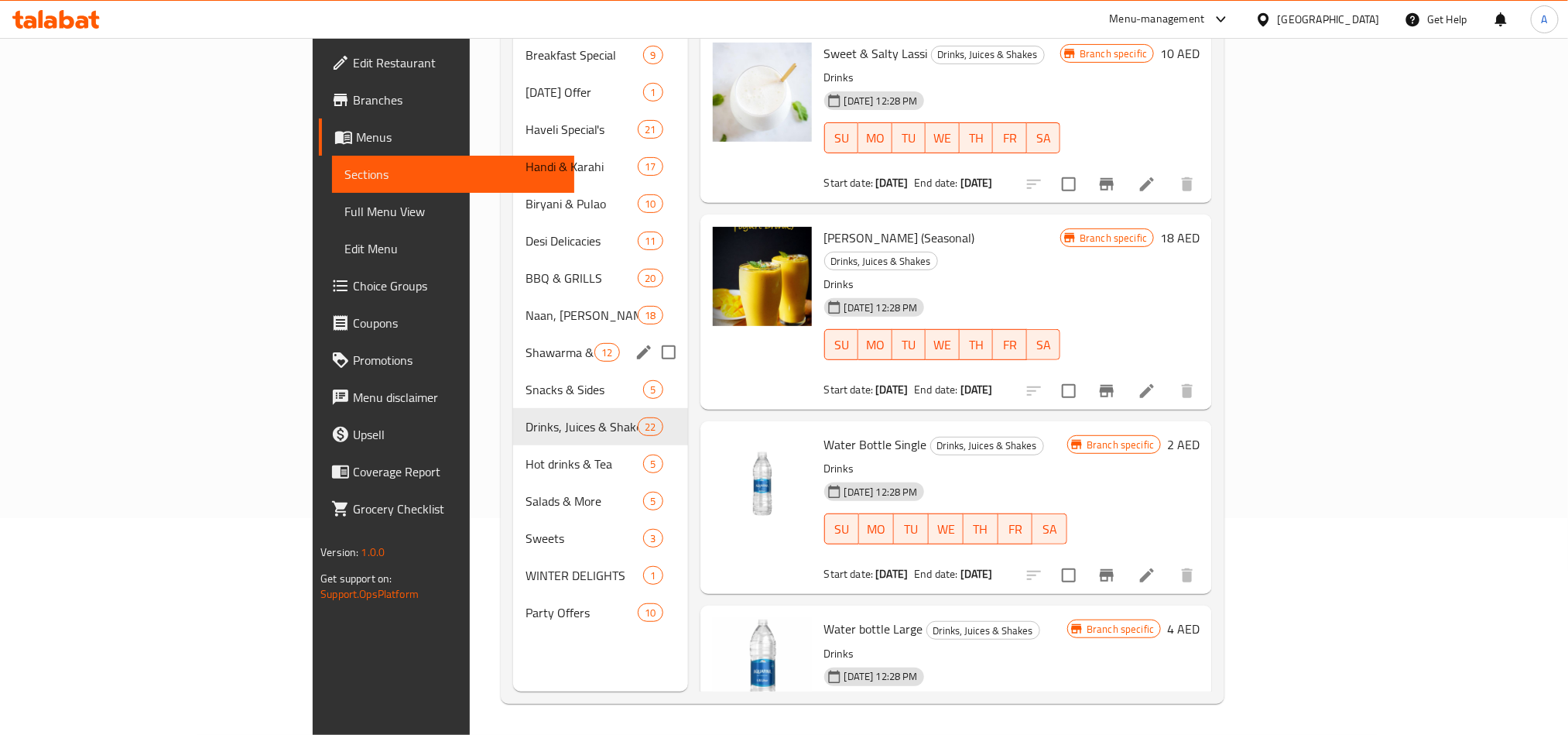
click at [513, 334] on div "Shawarma & Paratha Rolls 12" at bounding box center [600, 352] width 175 height 37
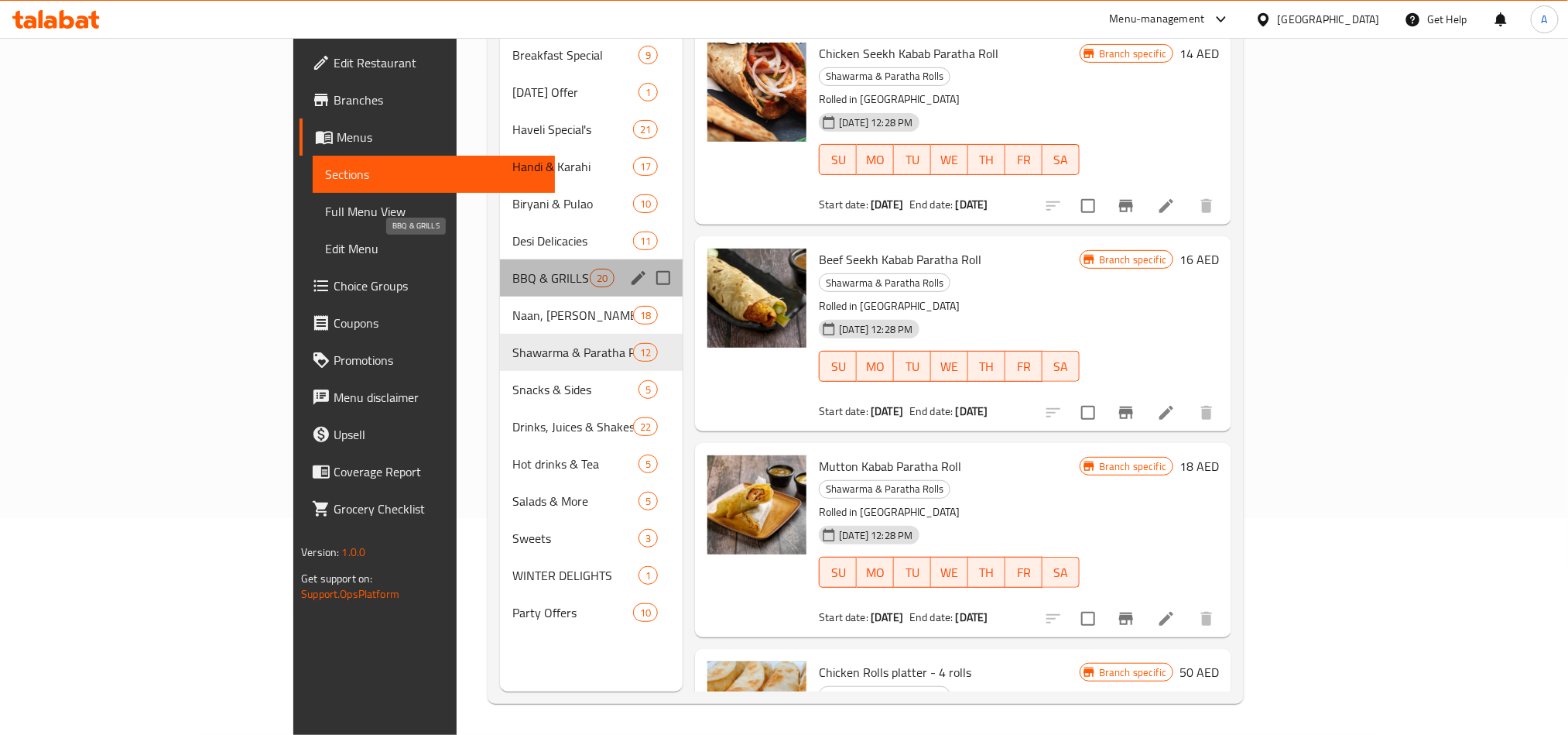
click at [512, 269] on span "BBQ & GRILLS" at bounding box center [551, 278] width 77 height 19
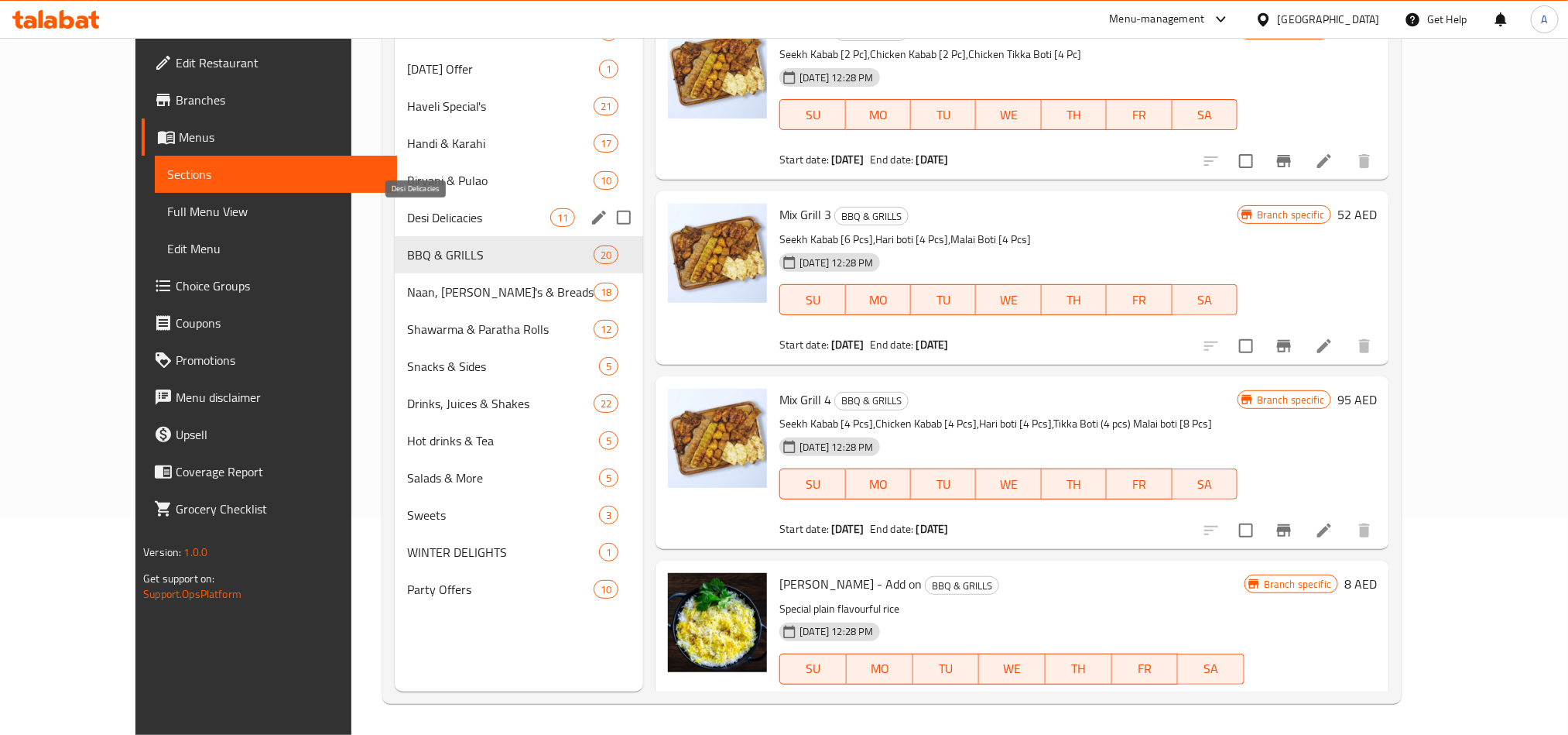
click at [395, 203] on div "Desi Delicacies 11" at bounding box center [519, 217] width 248 height 37
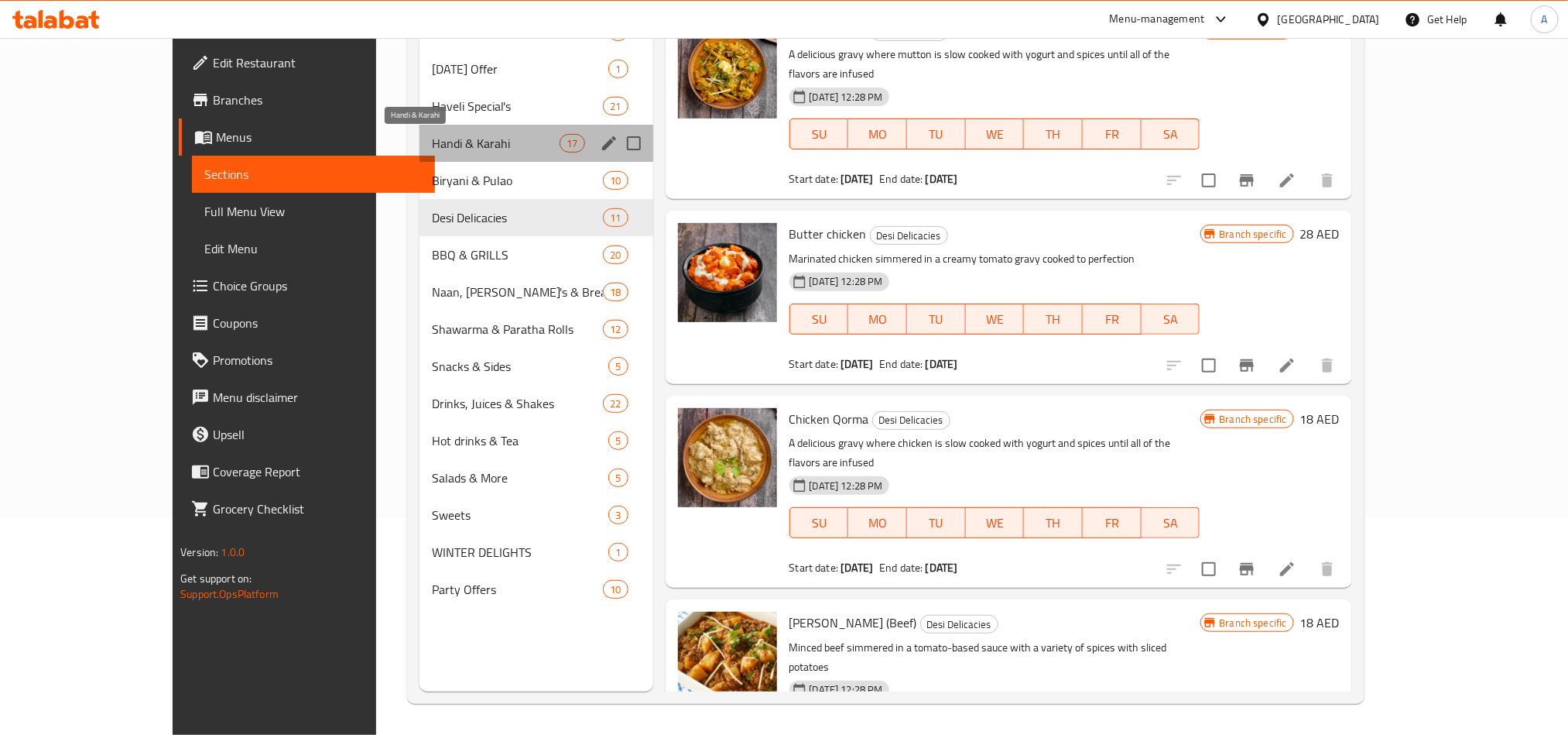
click at [432, 134] on span "Handi & Karahi" at bounding box center [496, 143] width 128 height 19
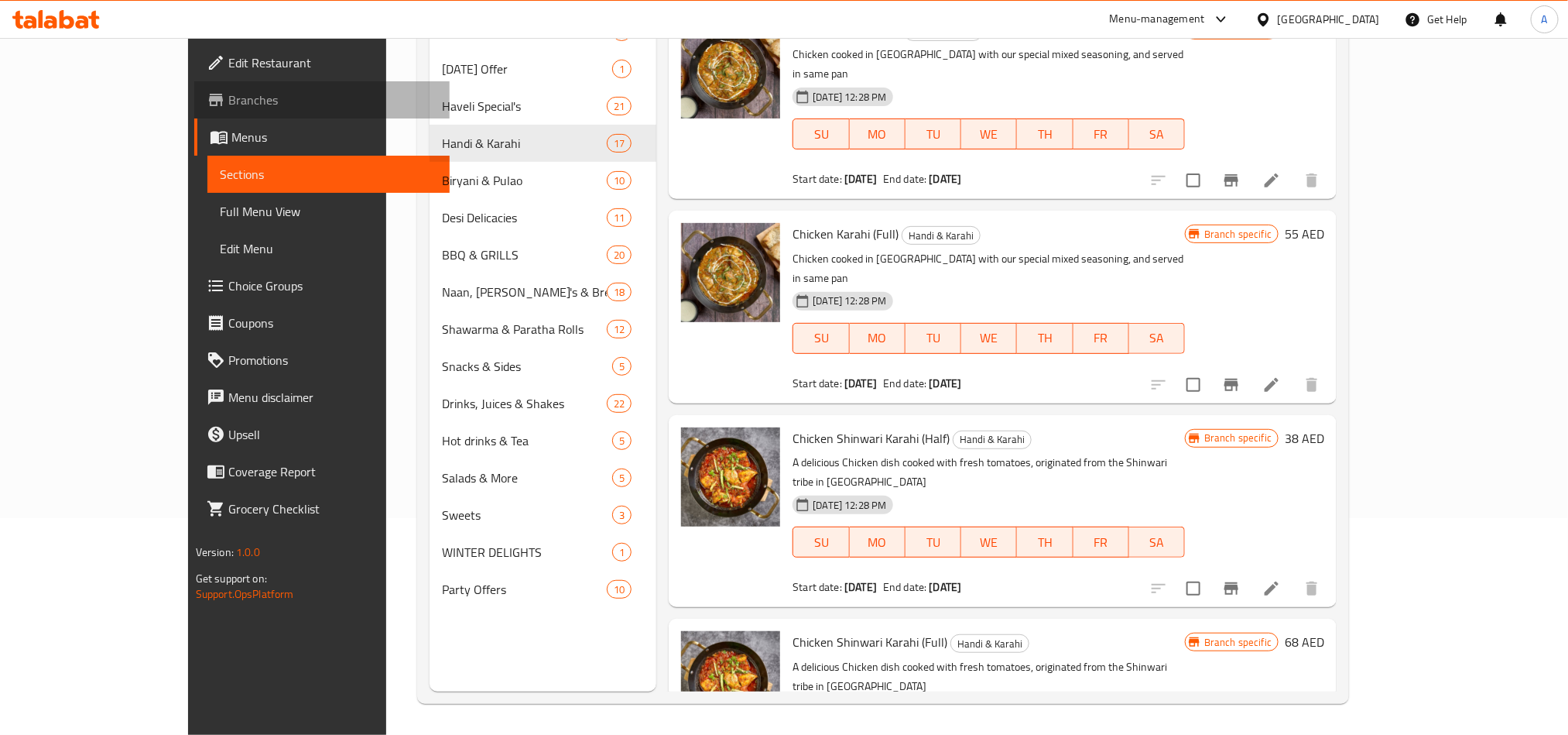
click at [228, 93] on span "Branches" at bounding box center [333, 100] width 209 height 19
